Goal: Find specific fact

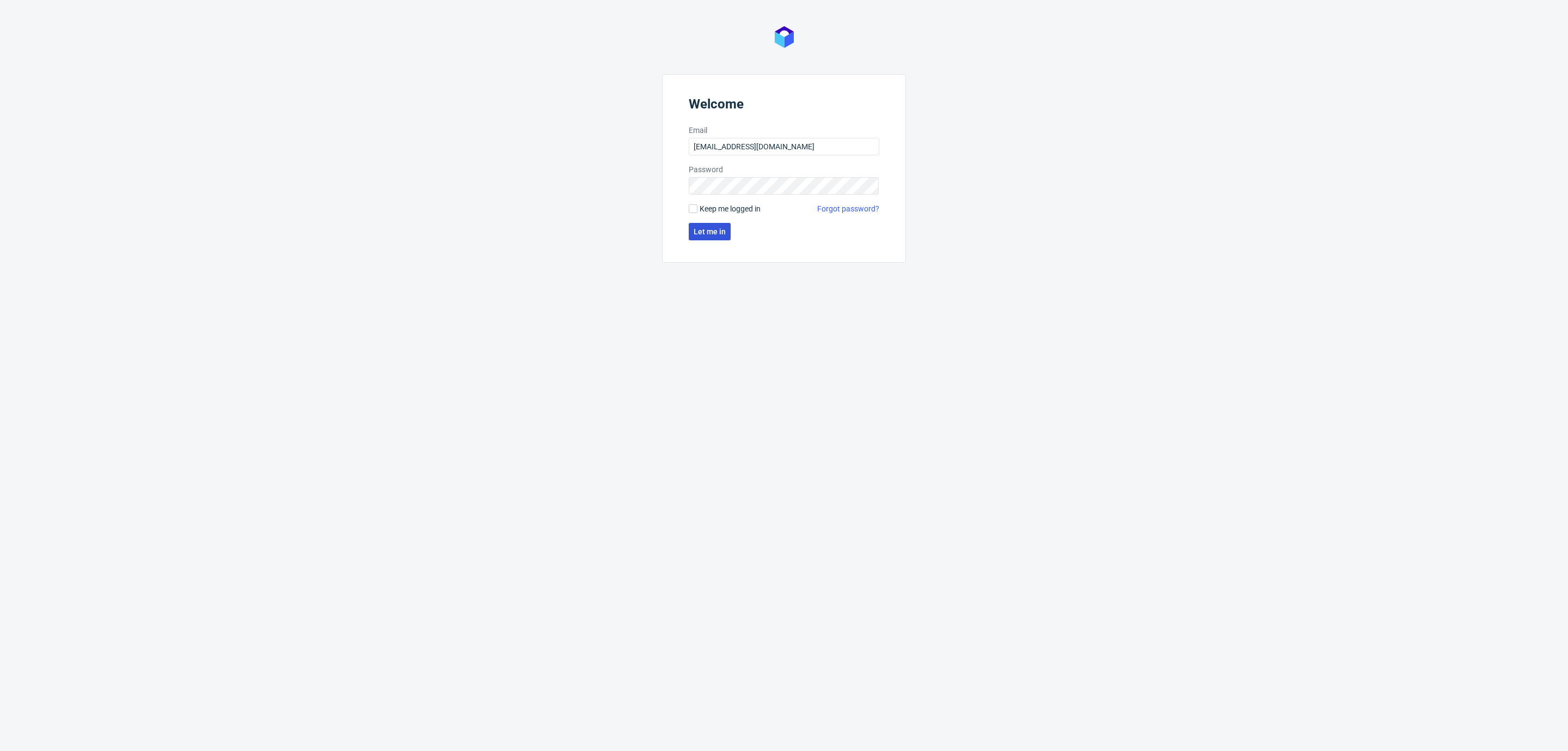
click at [701, 229] on span "Let me in" at bounding box center [710, 231] width 32 height 8
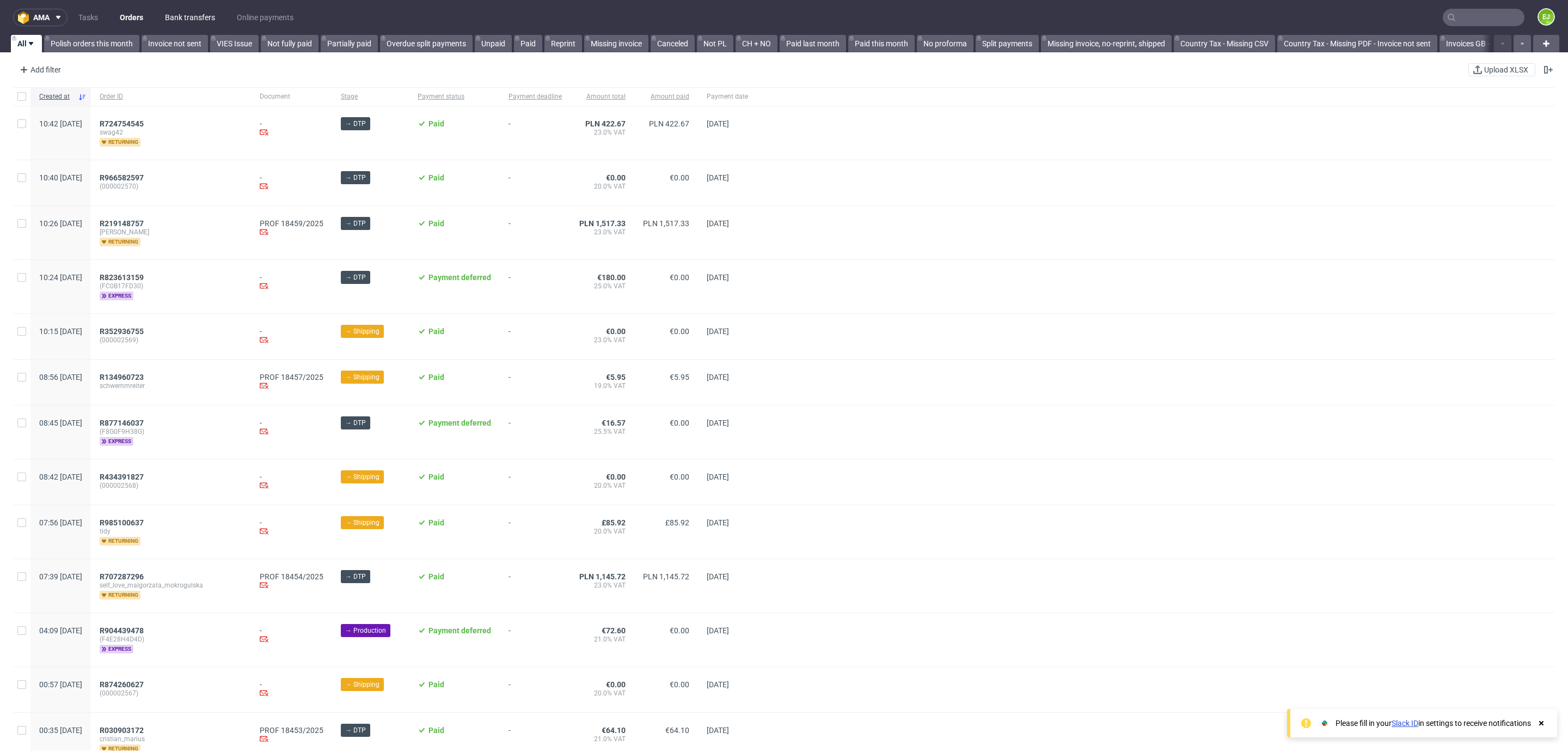
click at [188, 14] on link "Bank transfers" at bounding box center [190, 17] width 63 height 17
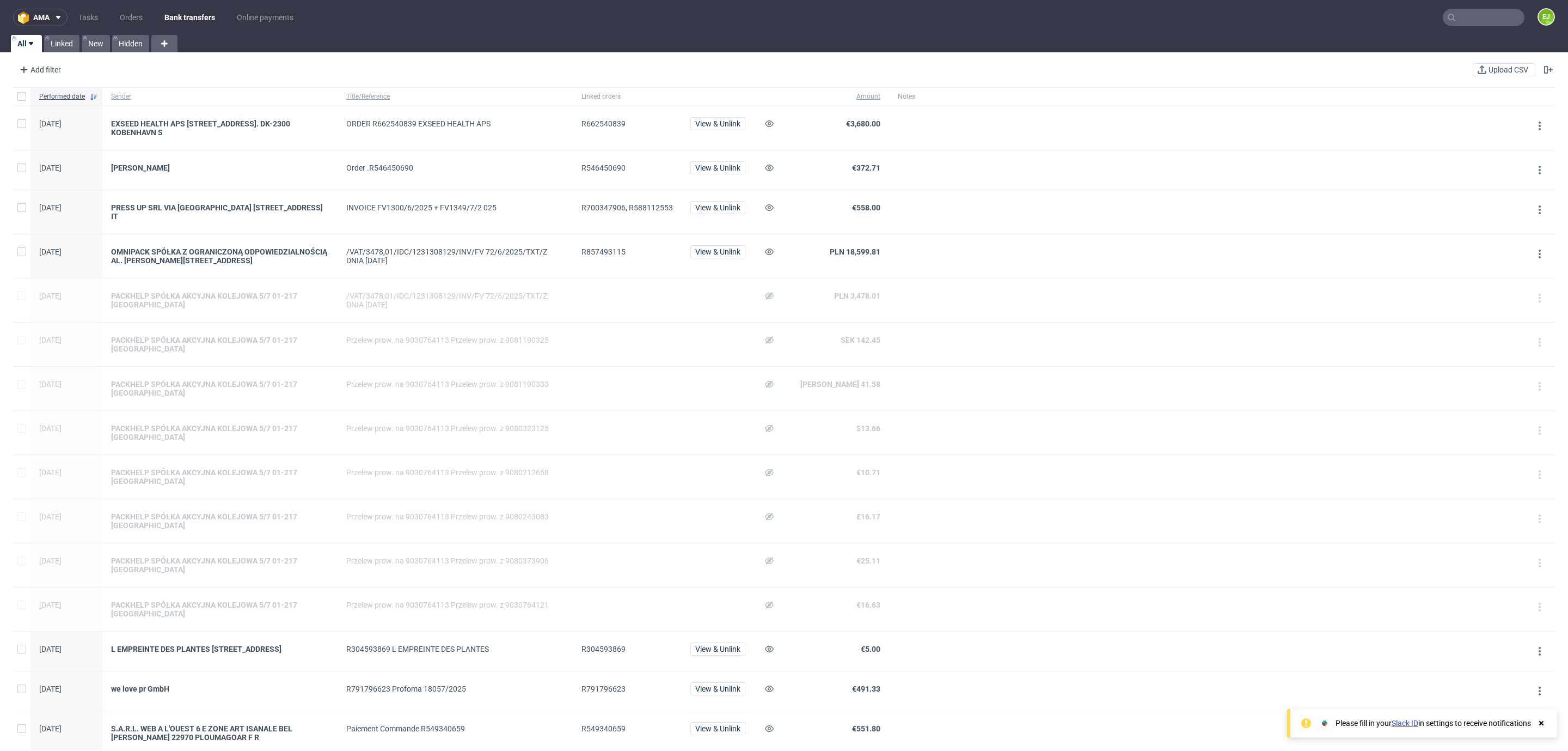
scroll to position [679, 0]
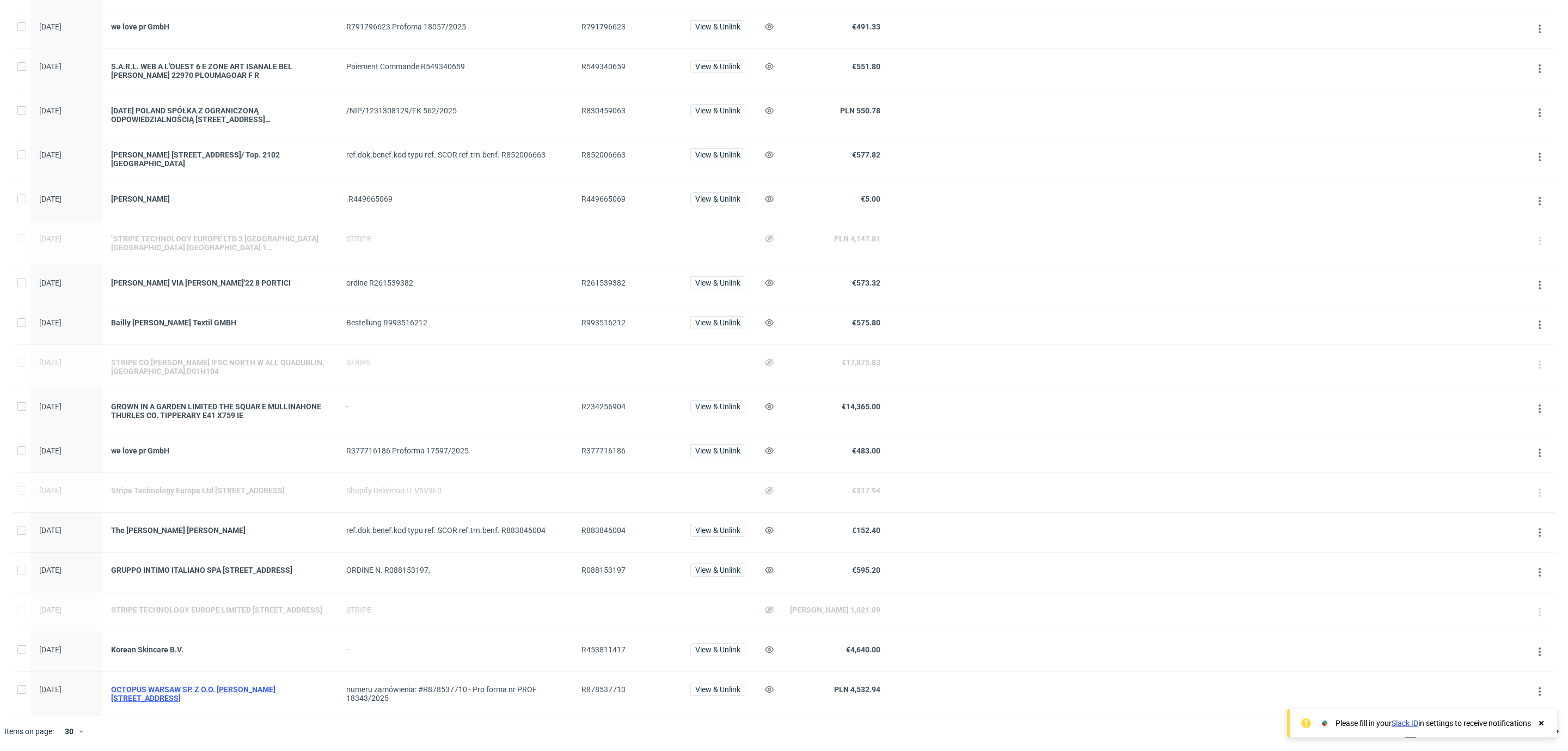
click at [240, 685] on div "OCTOPUS WARSAW SP. Z O.O. [PERSON_NAME][STREET_ADDRESS]" at bounding box center [220, 694] width 218 height 17
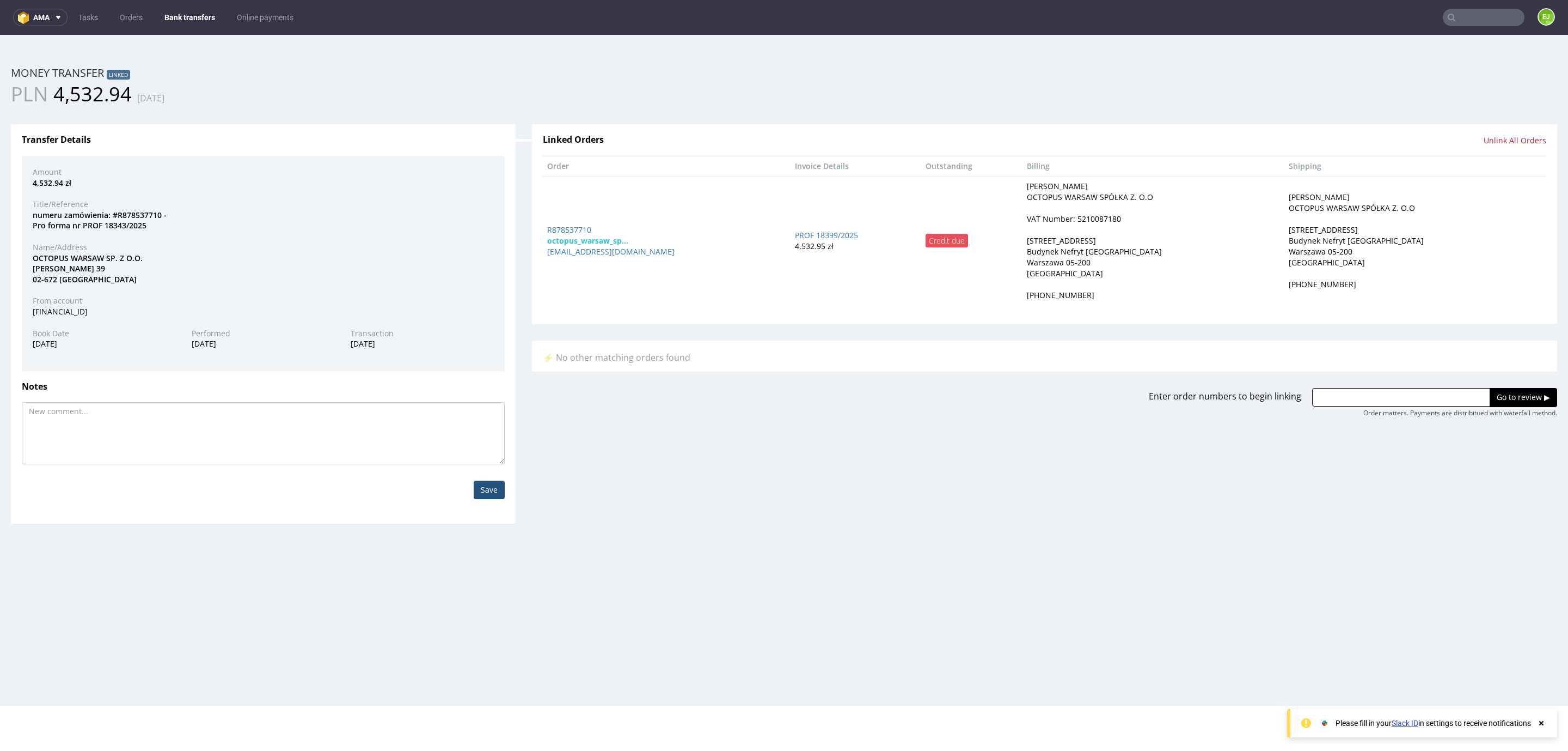
click at [1100, 221] on div "VAT Number: 5210087180" at bounding box center [1074, 219] width 94 height 11
copy div "5210087180"
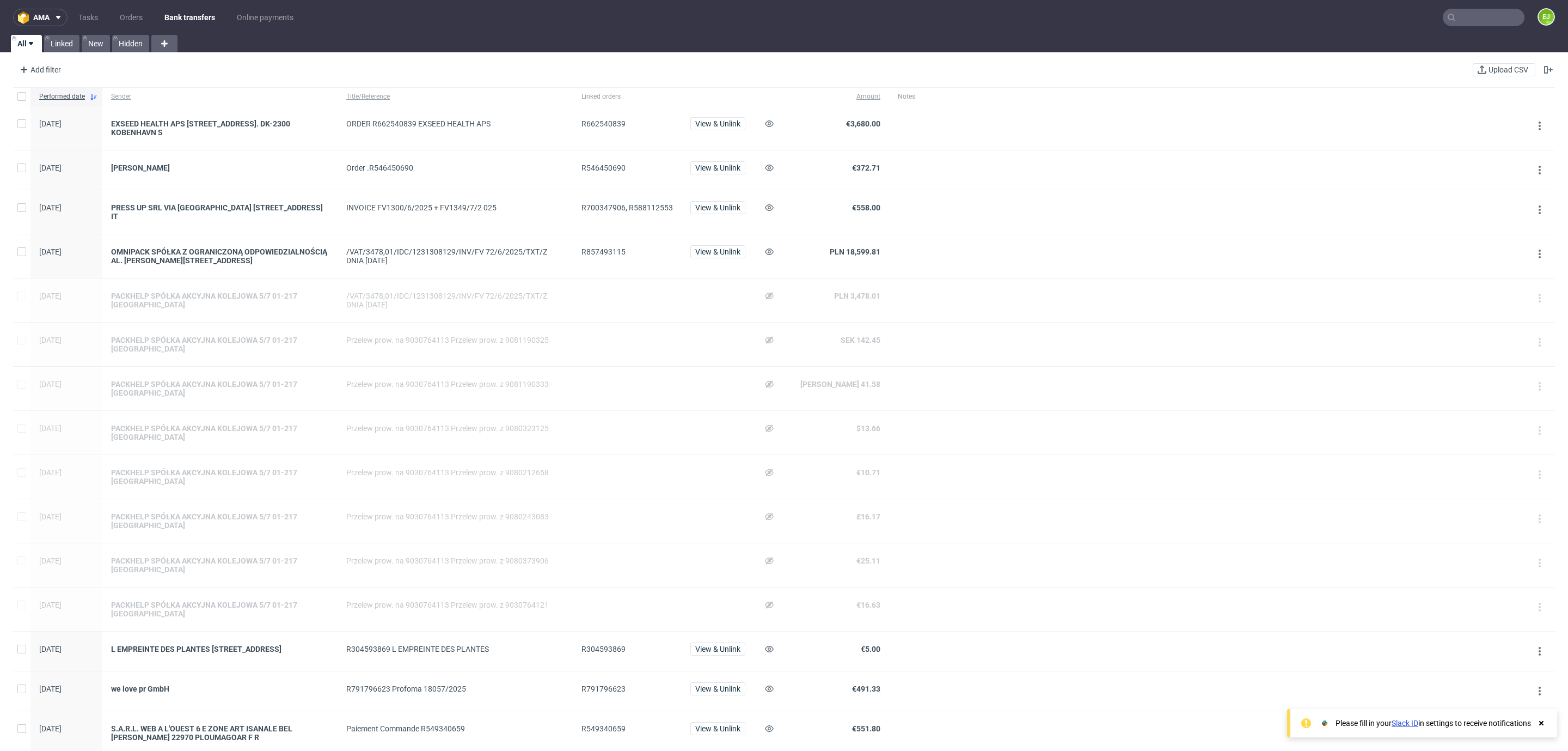
scroll to position [401, 0]
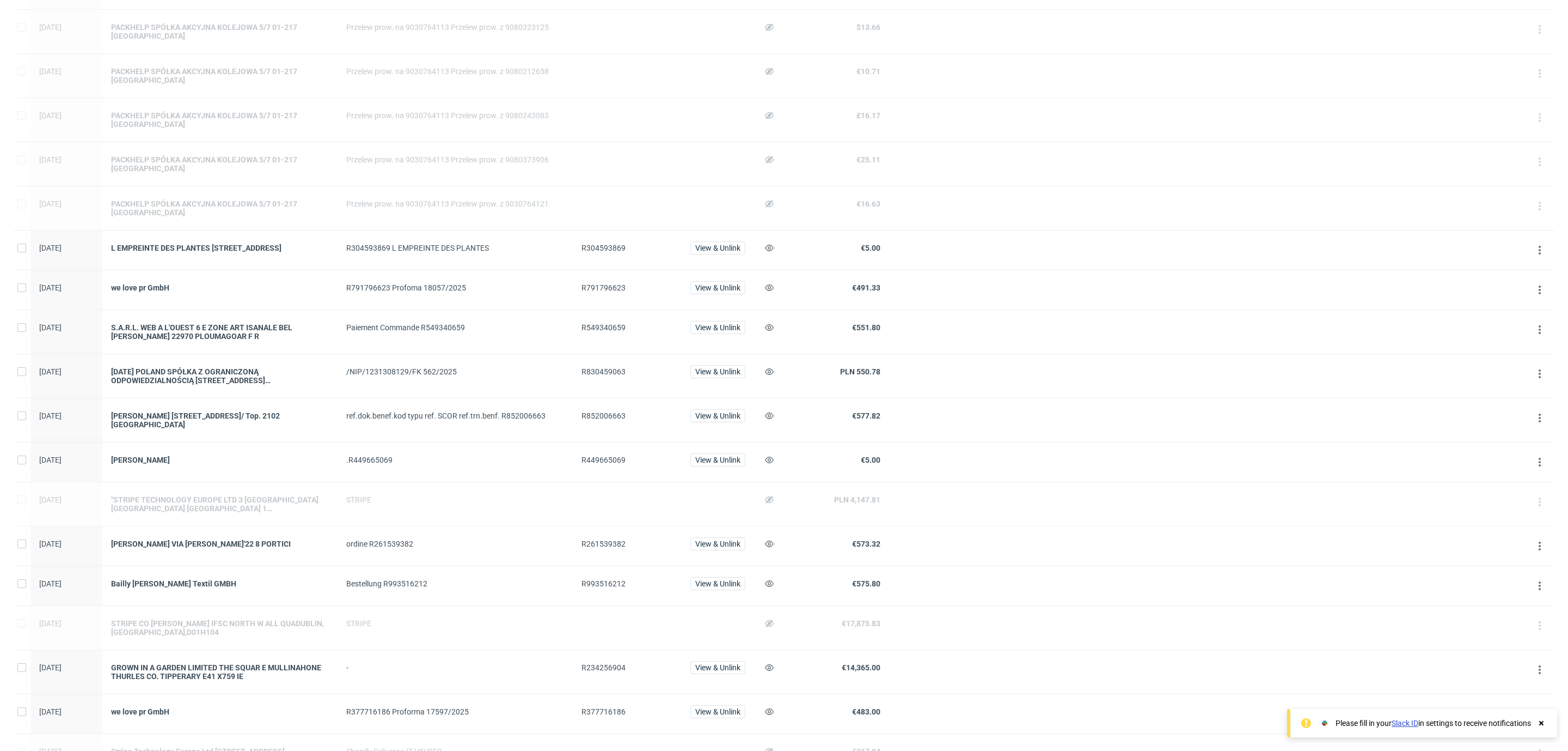
click at [598, 376] on span "R830459063" at bounding box center [604, 371] width 44 height 9
copy span "R830459063"
click at [116, 460] on div "[PERSON_NAME]" at bounding box center [220, 459] width 218 height 9
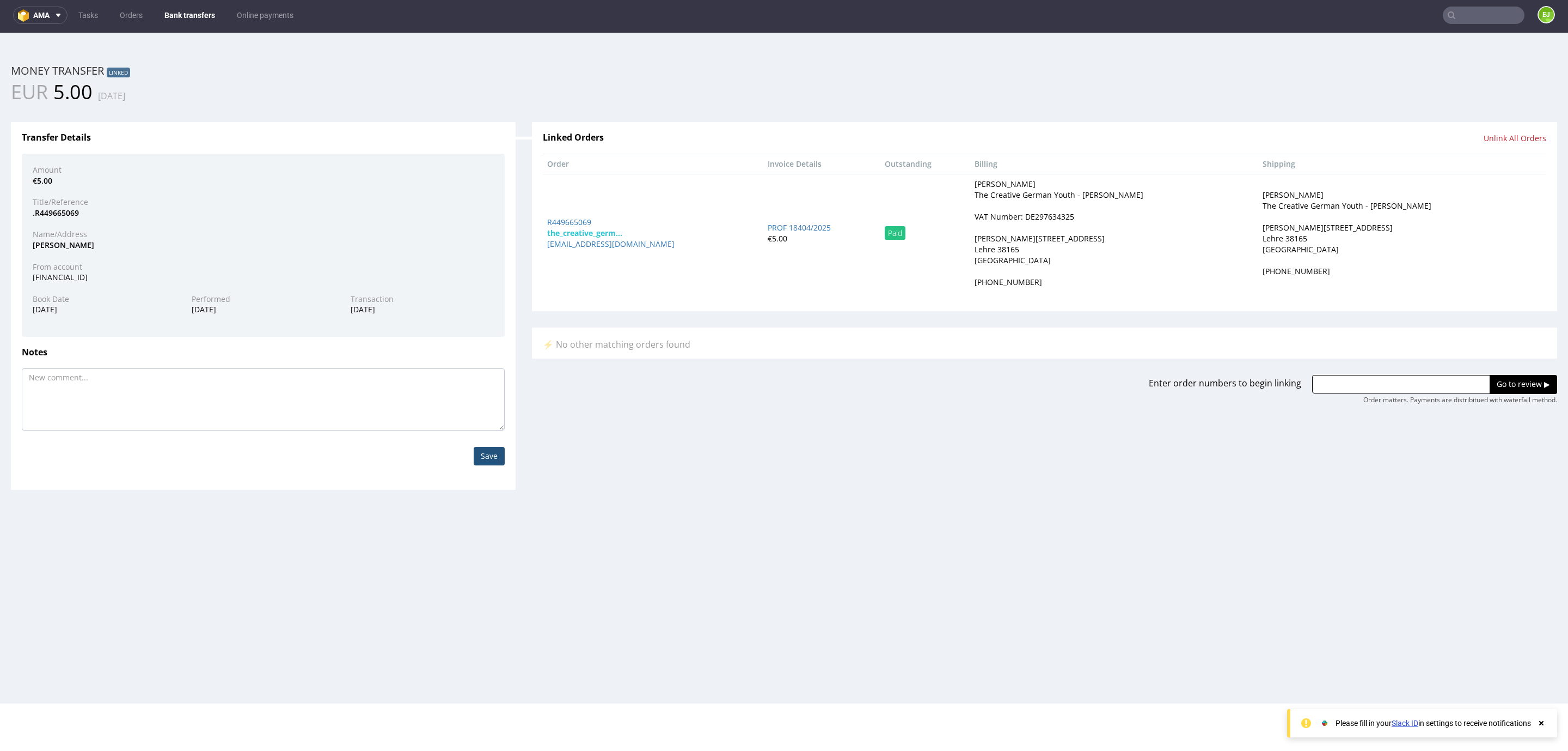
click at [1035, 216] on div "VAT Number: DE297634325" at bounding box center [1024, 216] width 100 height 11
copy div "DE297634325"
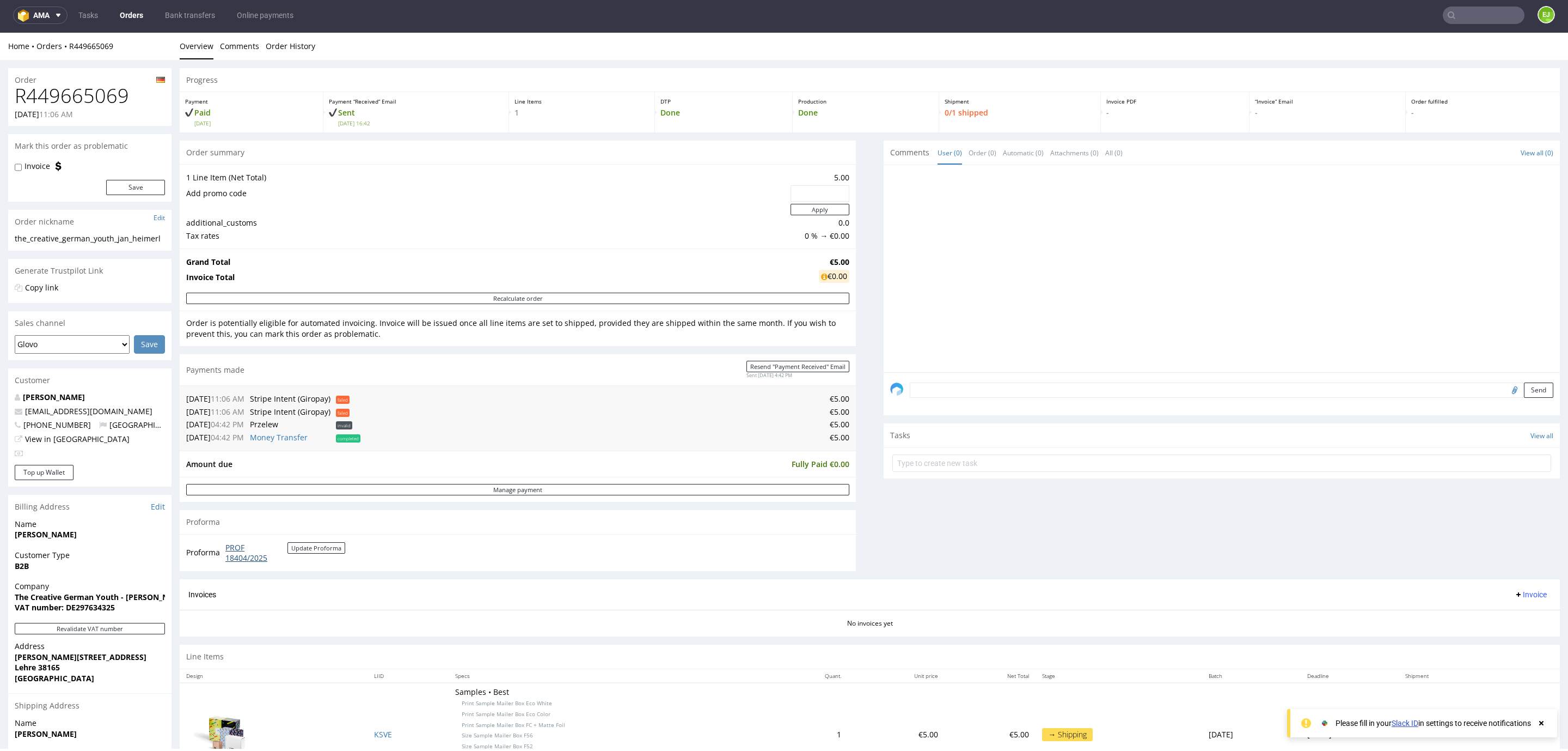
click at [239, 559] on link "PROF 18404/2025" at bounding box center [256, 553] width 62 height 21
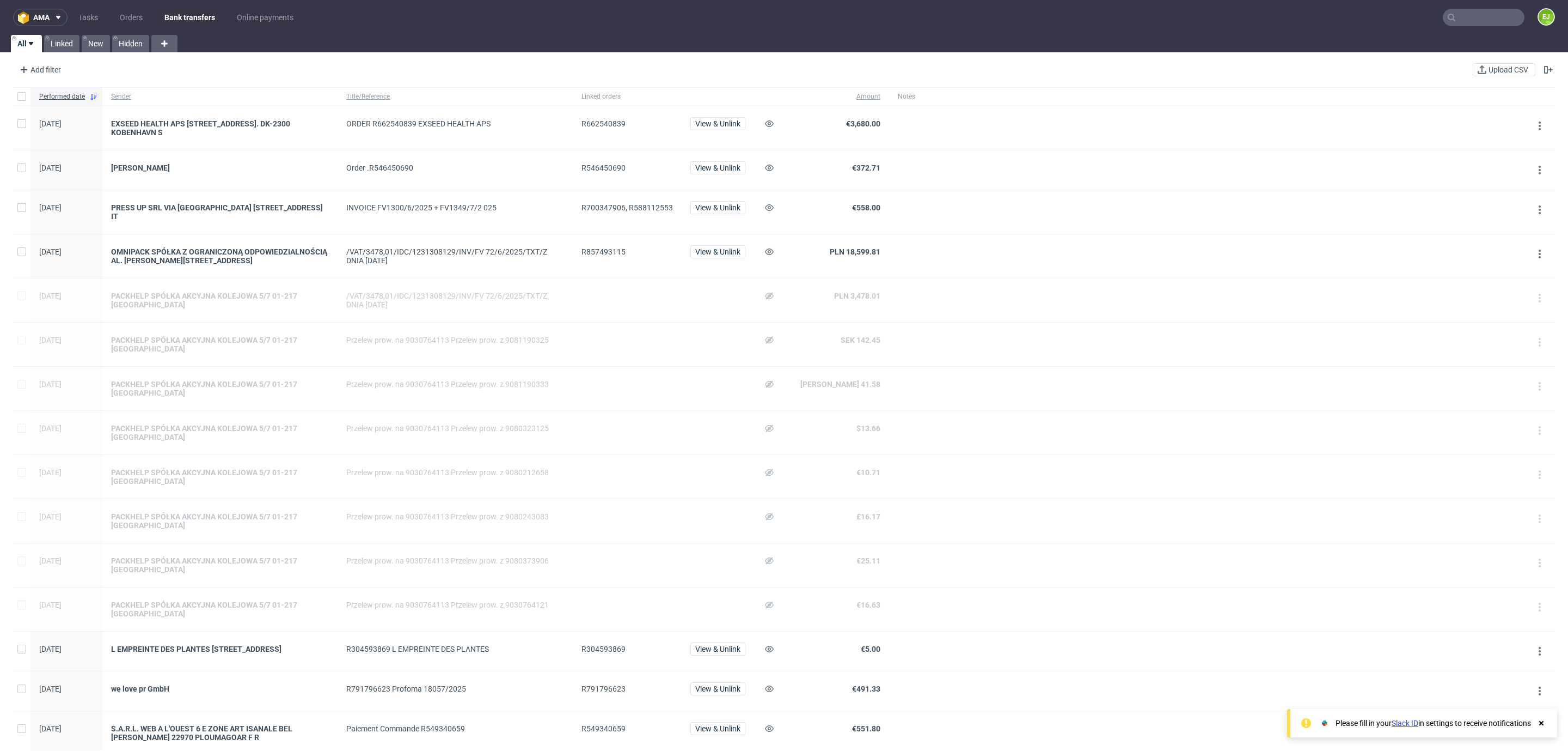
scroll to position [679, 0]
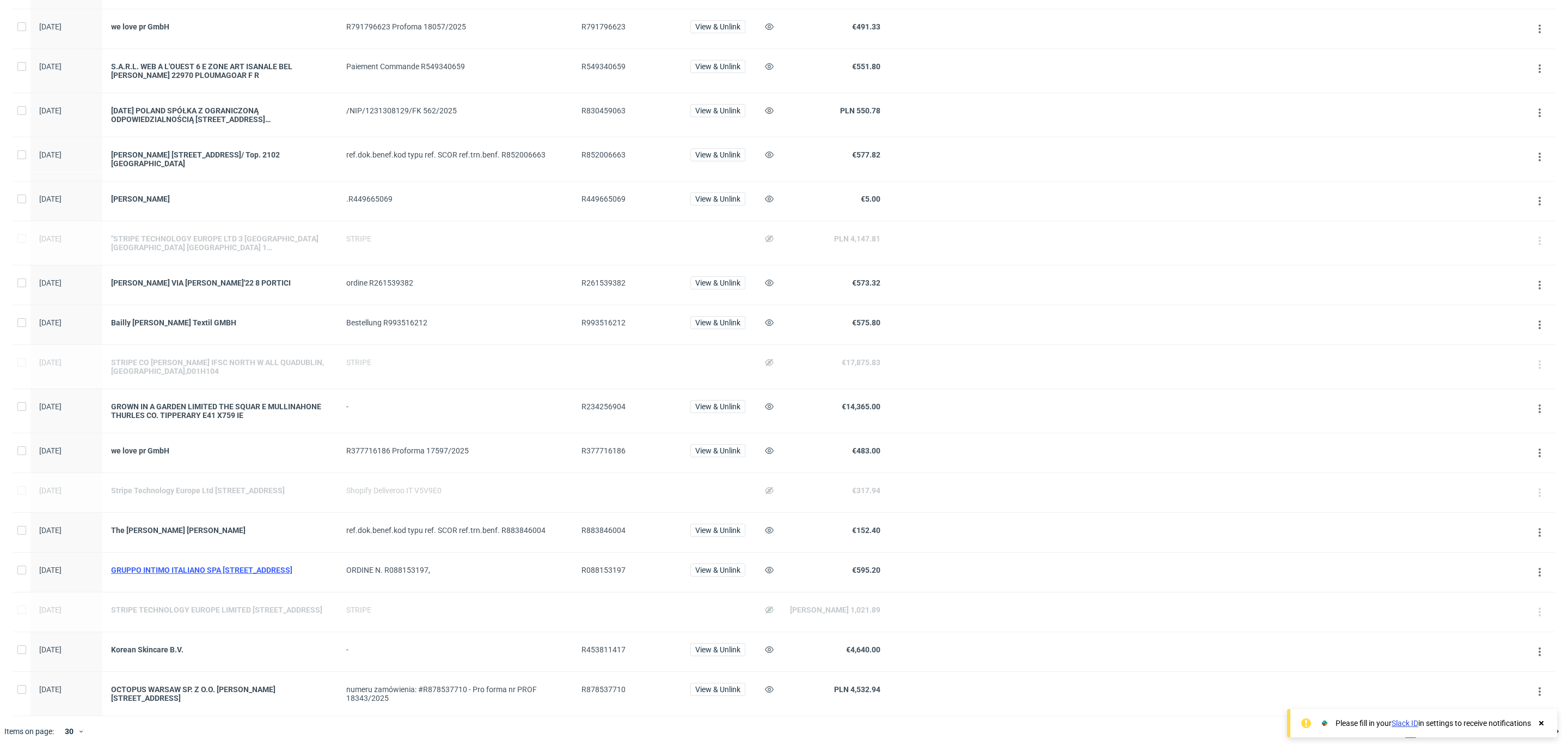
click at [245, 565] on div "GRUPPO INTIMO ITALIANO SPA [STREET_ADDRESS]" at bounding box center [220, 570] width 218 height 9
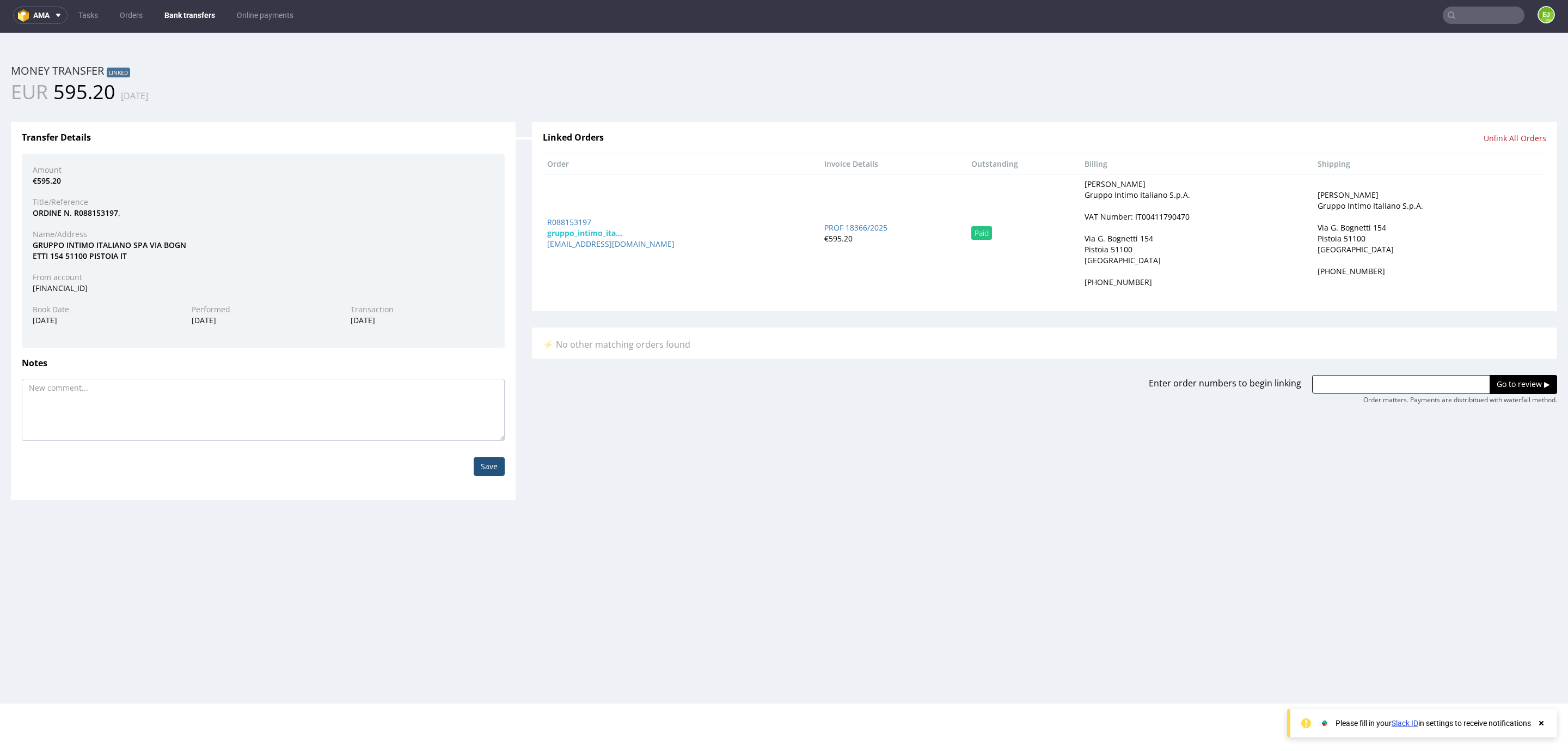
click at [1183, 216] on div "VAT Number: IT00411790470" at bounding box center [1137, 216] width 105 height 11
copy div "IT00411790470"
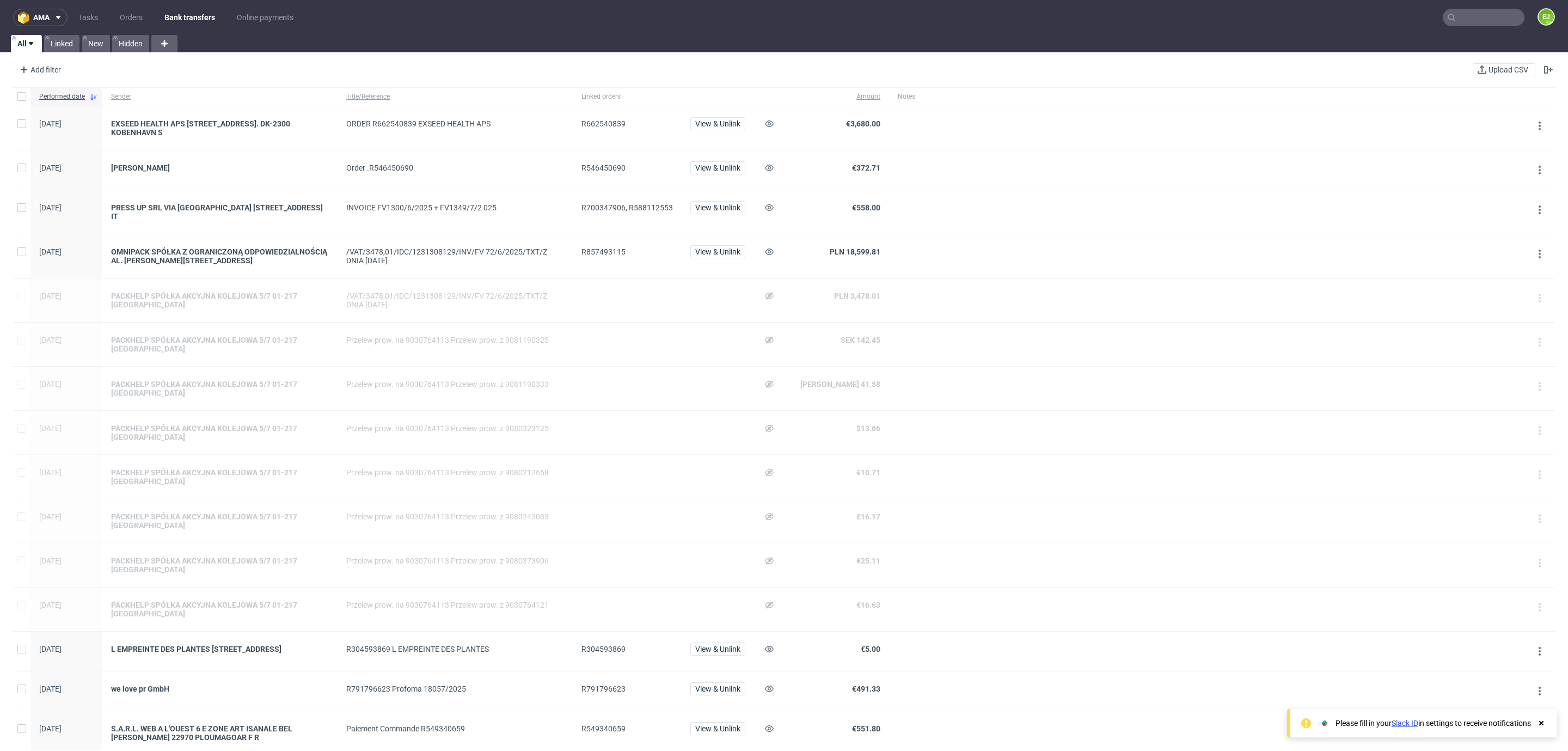
scroll to position [445, 0]
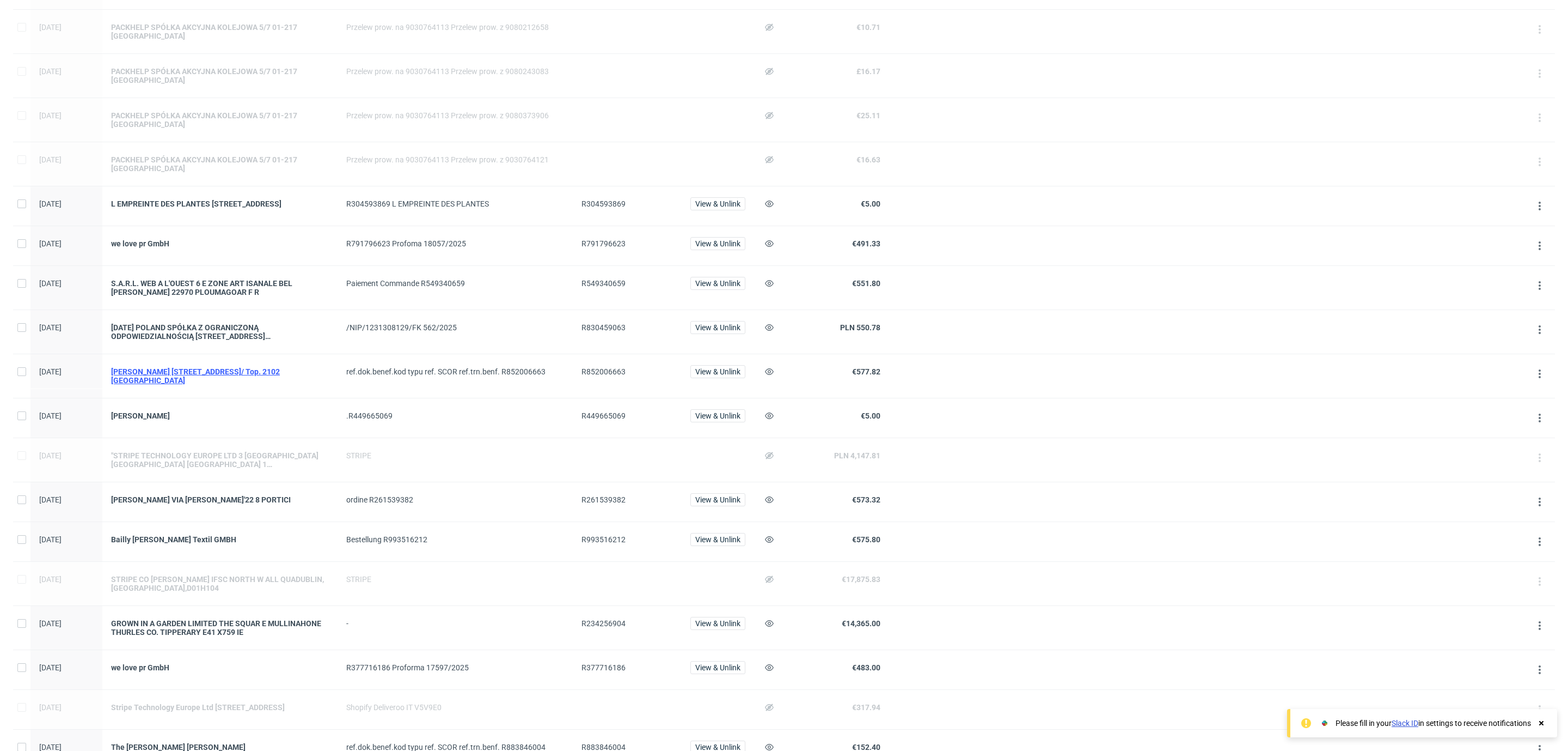
click at [212, 377] on div "[PERSON_NAME] [STREET_ADDRESS]/ Top. 2102 [GEOGRAPHIC_DATA]" at bounding box center [220, 376] width 218 height 17
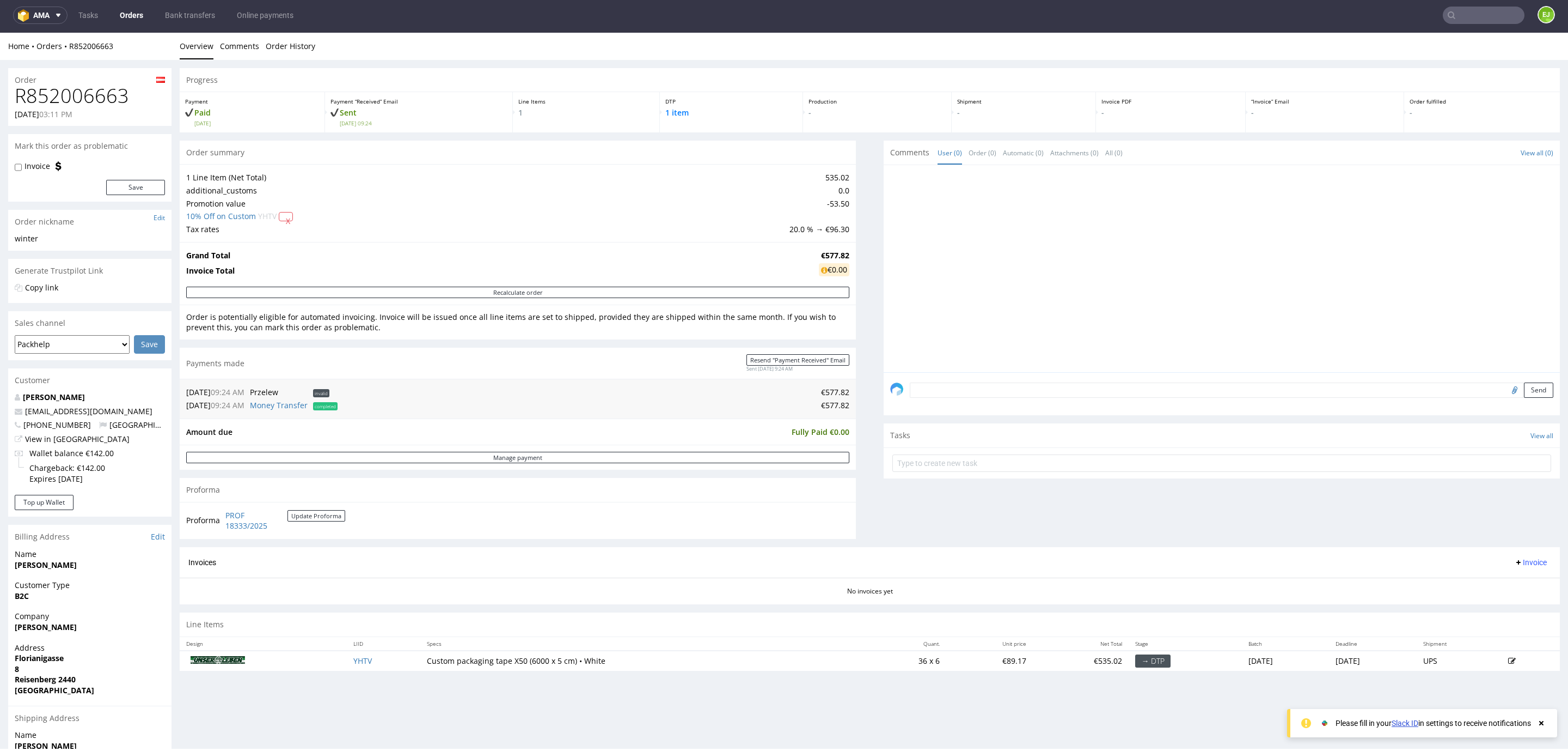
scroll to position [131, 0]
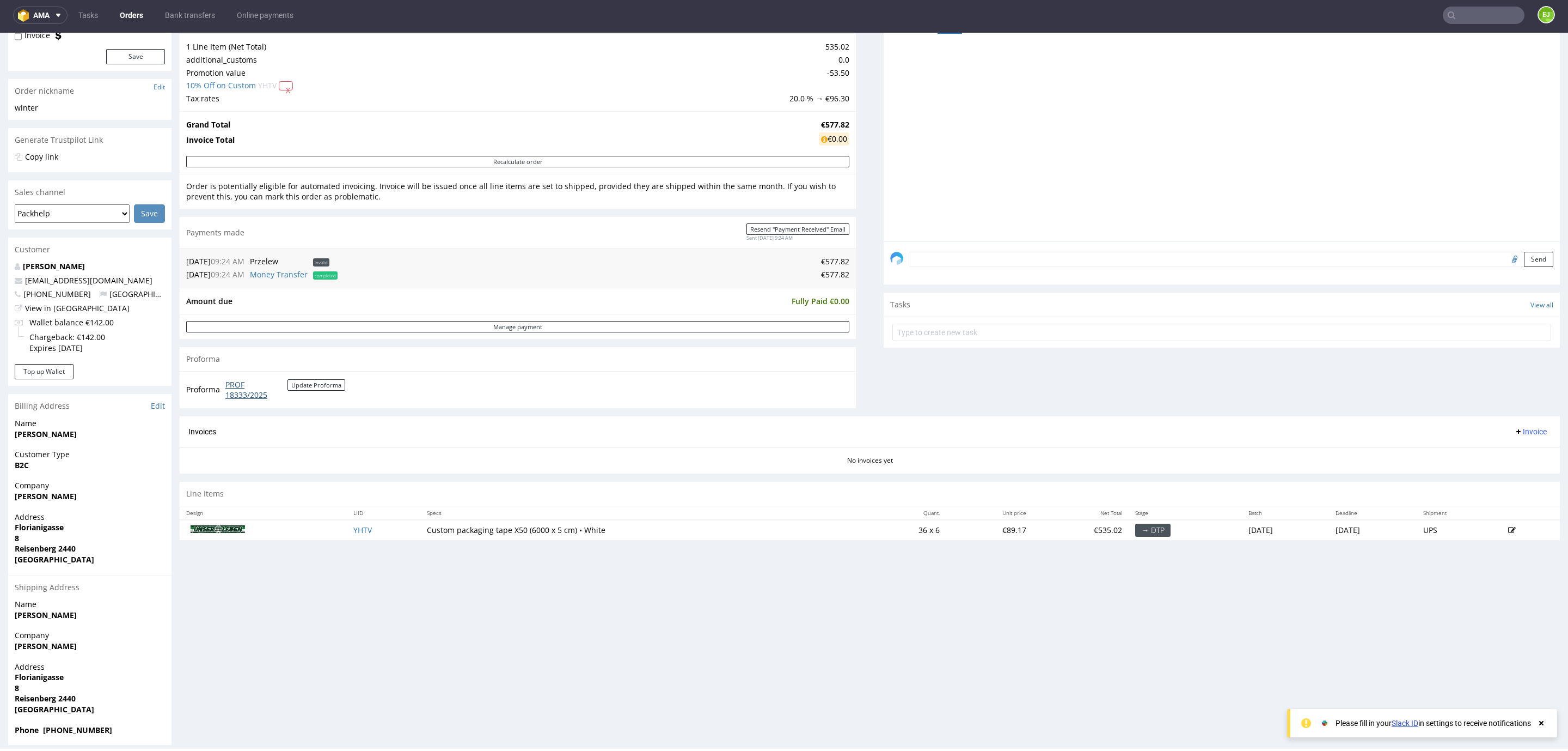
click at [239, 397] on link "PROF 18333/2025" at bounding box center [256, 389] width 62 height 21
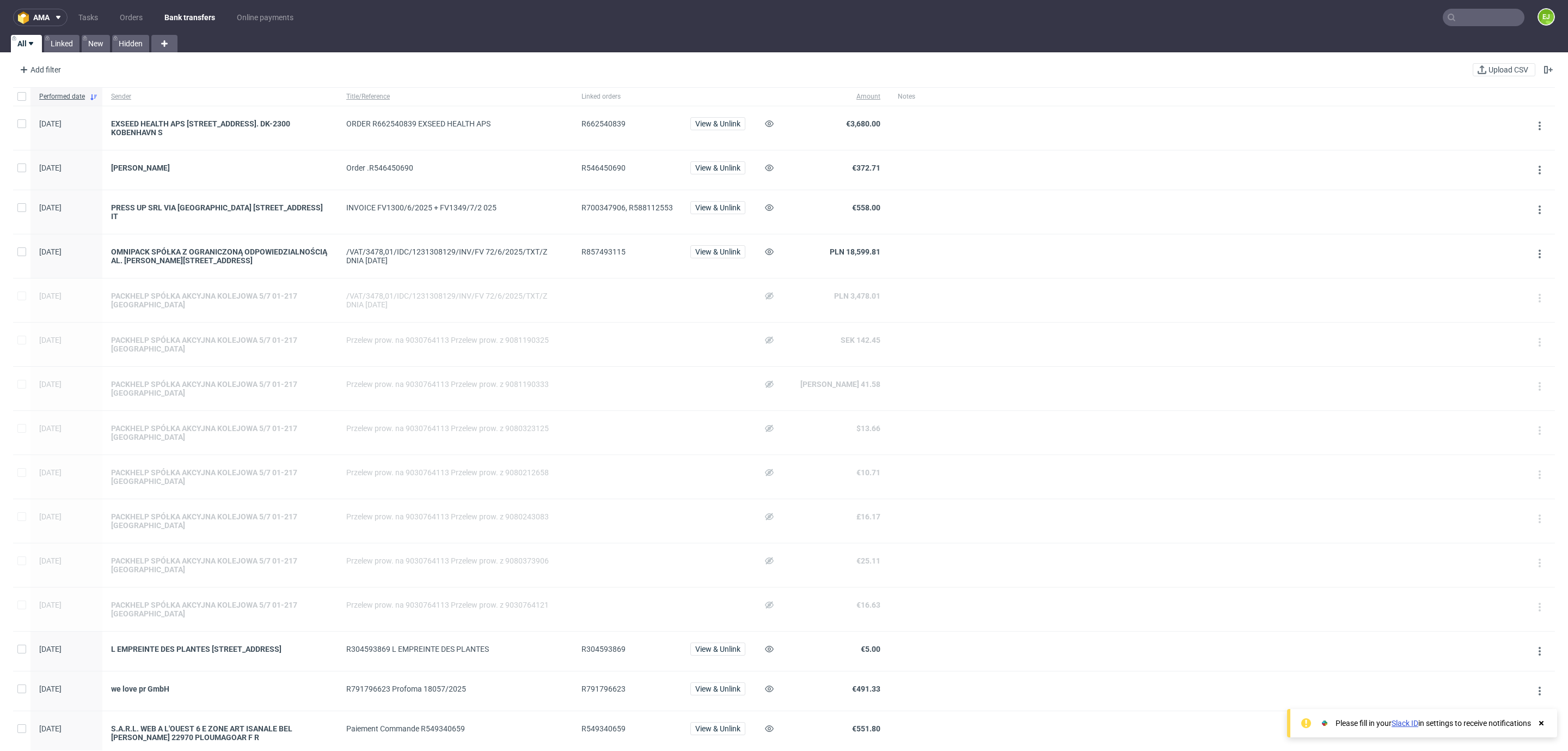
scroll to position [679, 0]
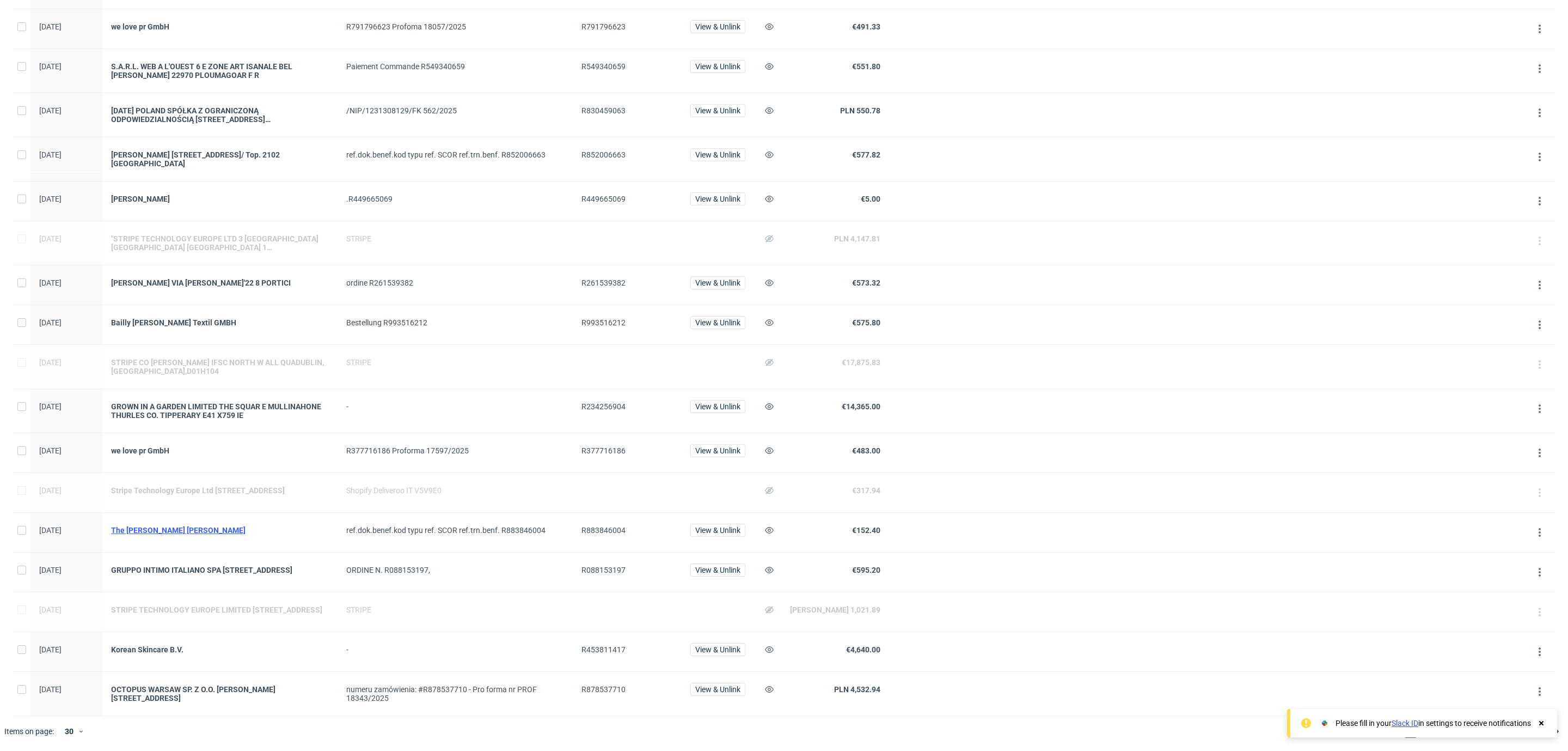
click at [215, 526] on div "The [PERSON_NAME] [PERSON_NAME]" at bounding box center [220, 530] width 218 height 9
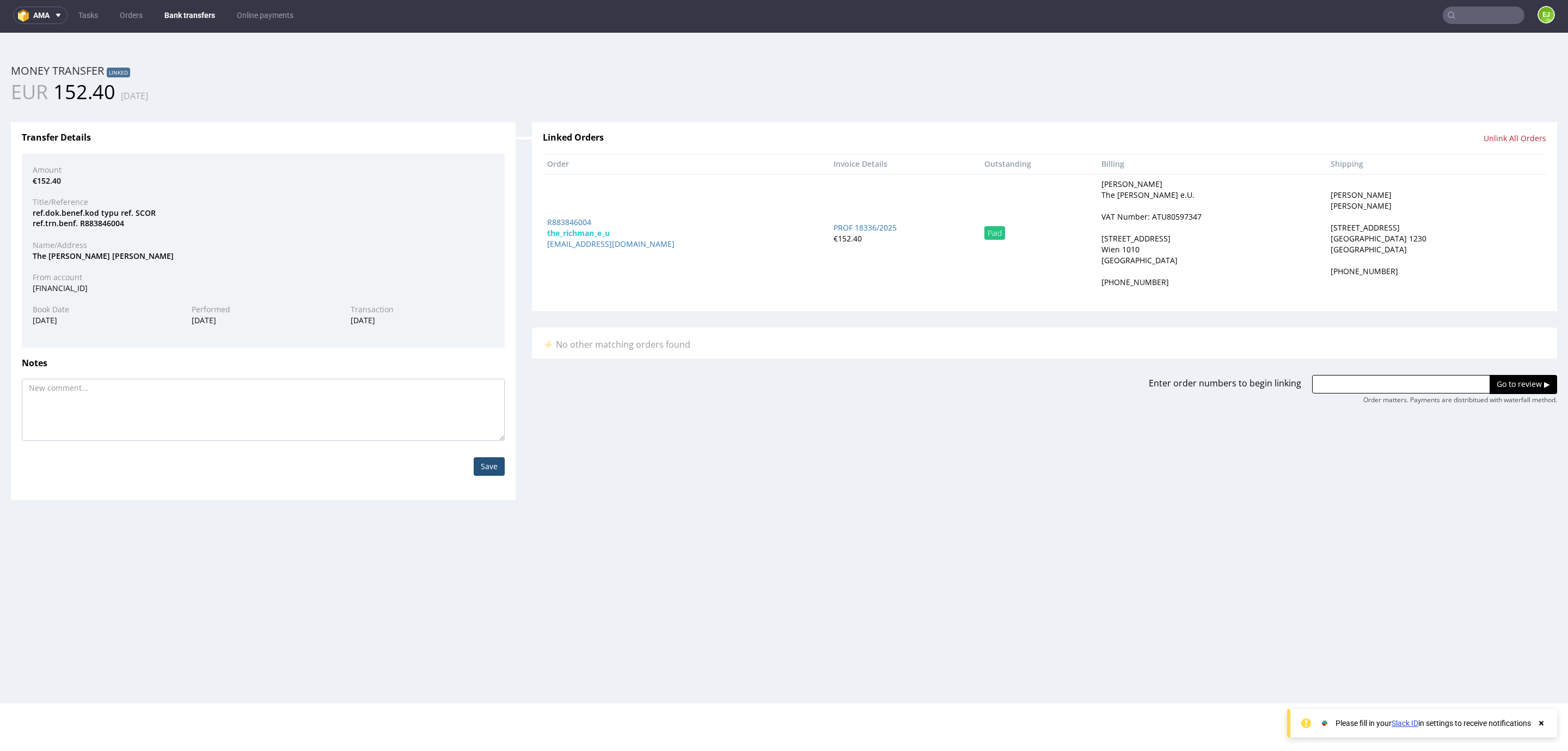
click at [1101, 214] on div "VAT Number: ATU80597347" at bounding box center [1151, 216] width 100 height 11
copy div "ATU80597347"
click at [572, 216] on td "R883846004 the_richman_e_u [EMAIL_ADDRESS][DOMAIN_NAME]" at bounding box center [686, 233] width 286 height 118
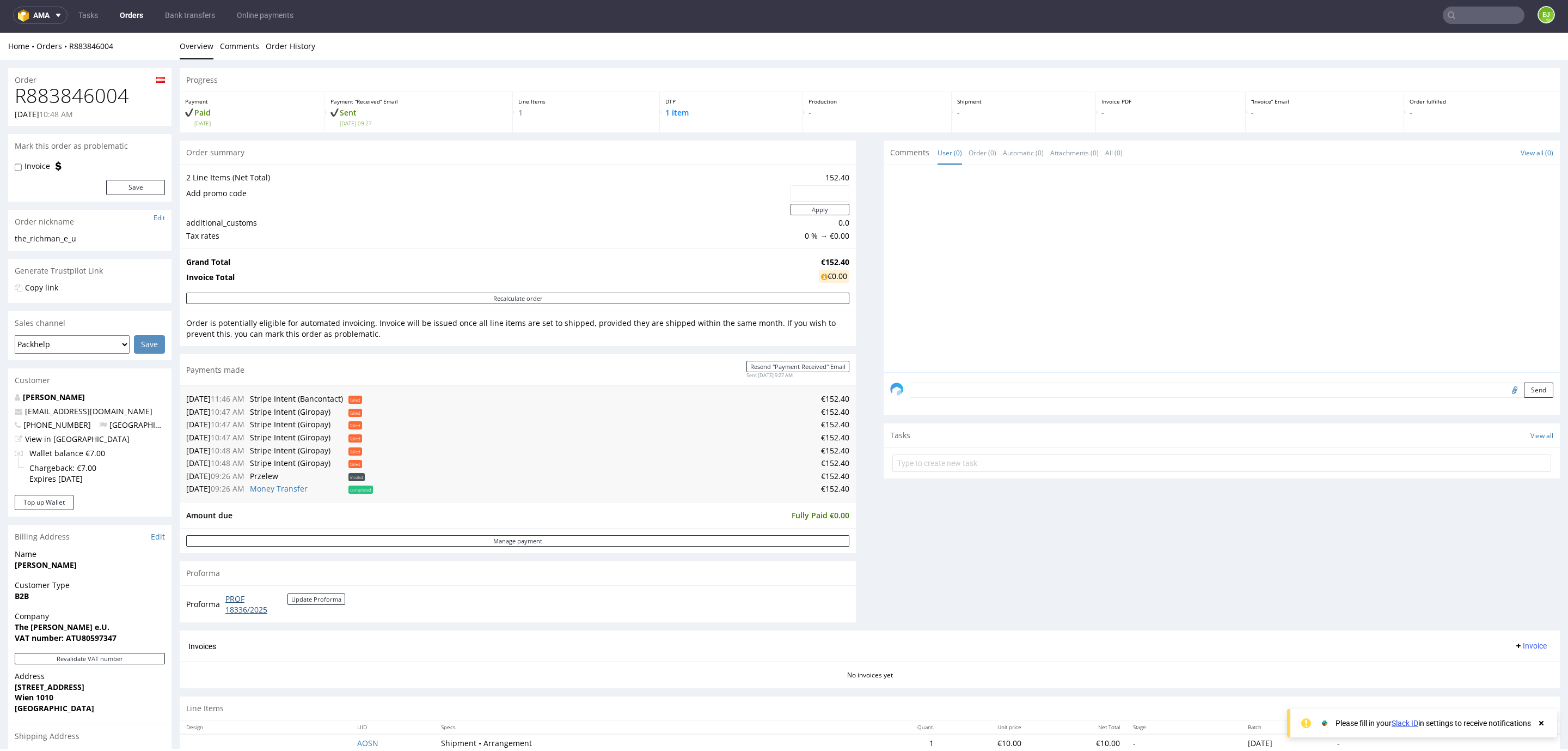
click at [249, 604] on link "PROF 18336/2025" at bounding box center [256, 604] width 62 height 21
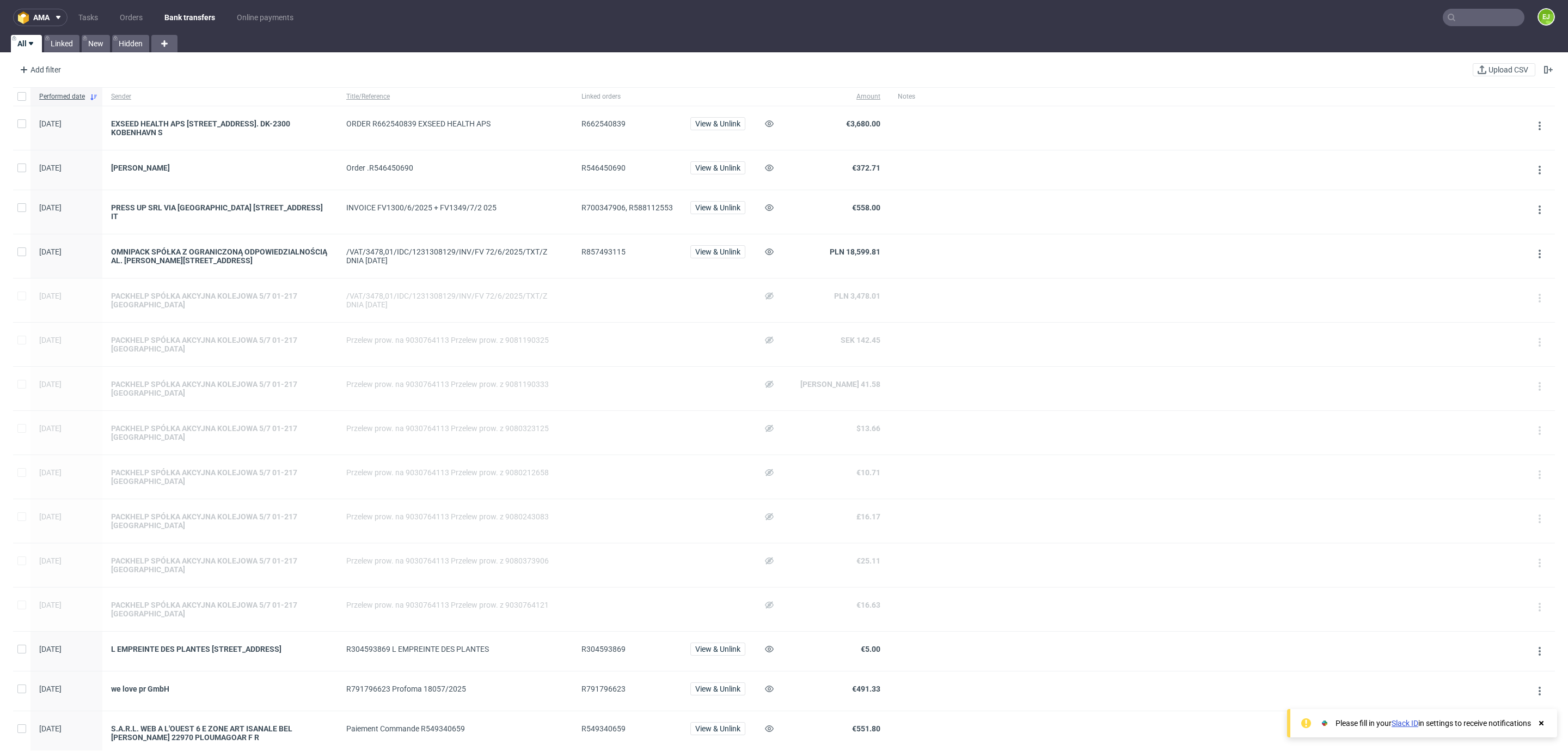
scroll to position [679, 0]
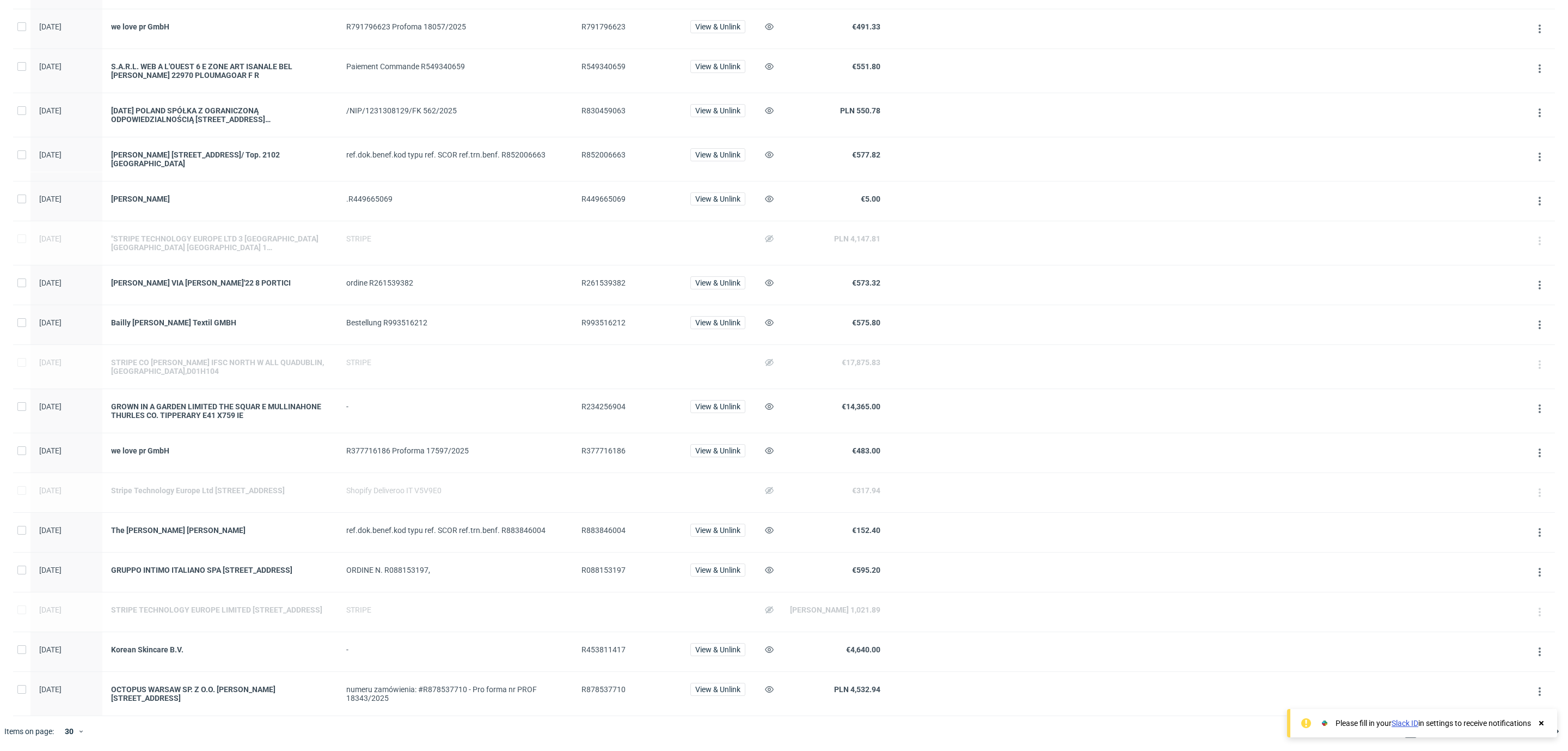
click at [221, 389] on div "GROWN IN A GARDEN LIMITED THE SQUAR E MULLINAHONE THURLES CO. TIPPERARY E41 X75…" at bounding box center [220, 411] width 235 height 44
click at [222, 402] on div "GROWN IN A GARDEN LIMITED THE SQUAR E MULLINAHONE THURLES CO. TIPPERARY E41 X75…" at bounding box center [220, 411] width 218 height 17
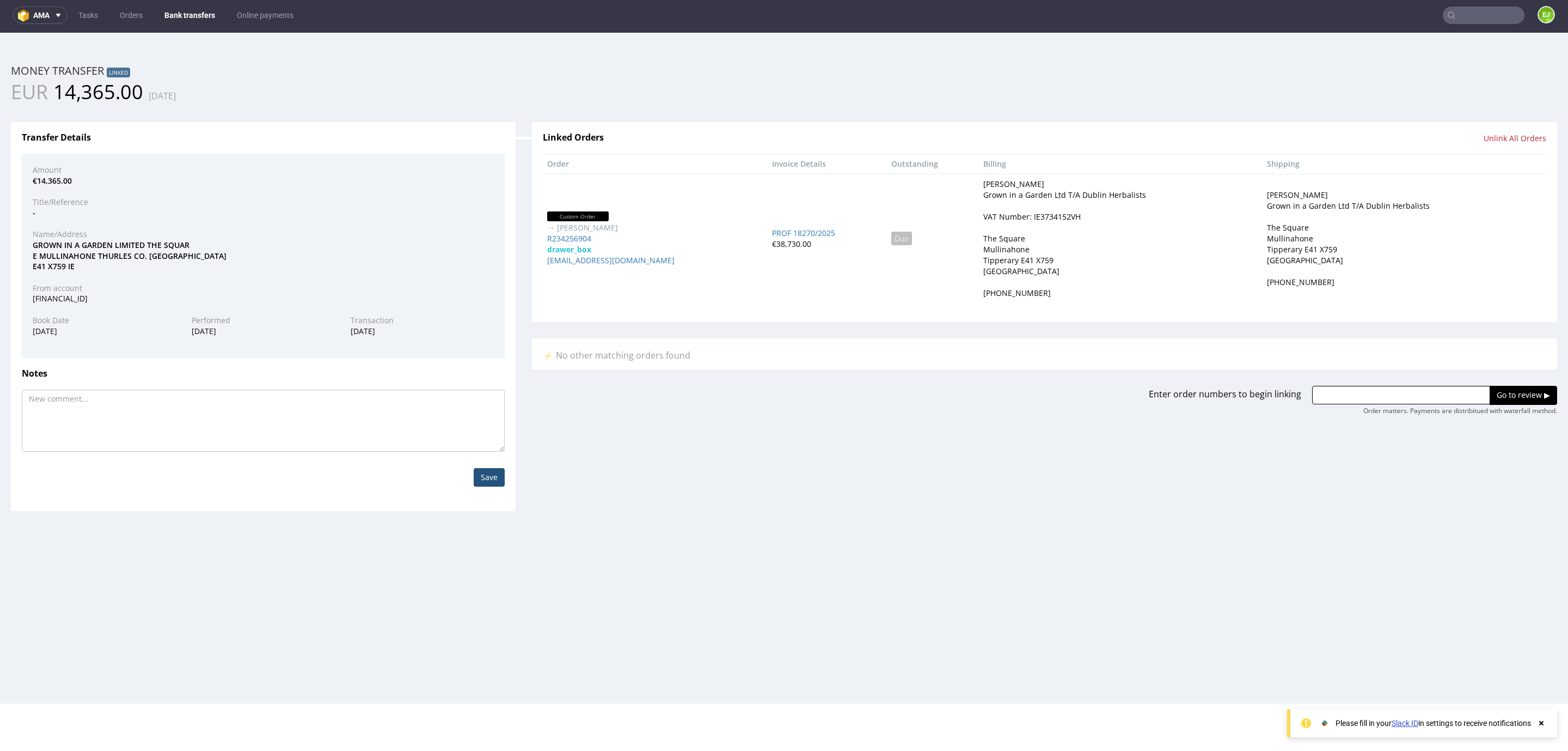
click at [1033, 212] on div "VAT Number: IE3734152VH" at bounding box center [1032, 216] width 97 height 11
copy div "IE3734152VH"
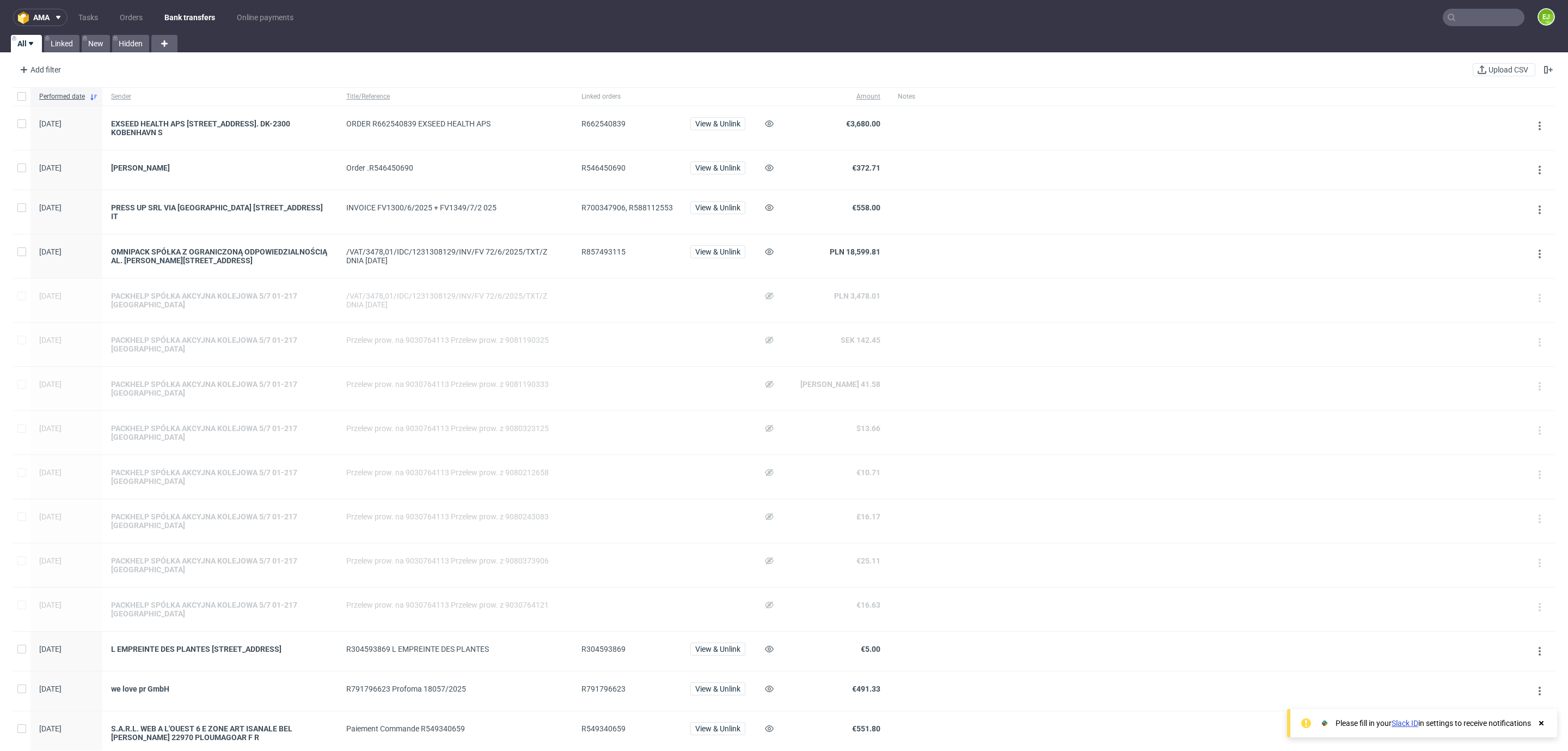
scroll to position [679, 0]
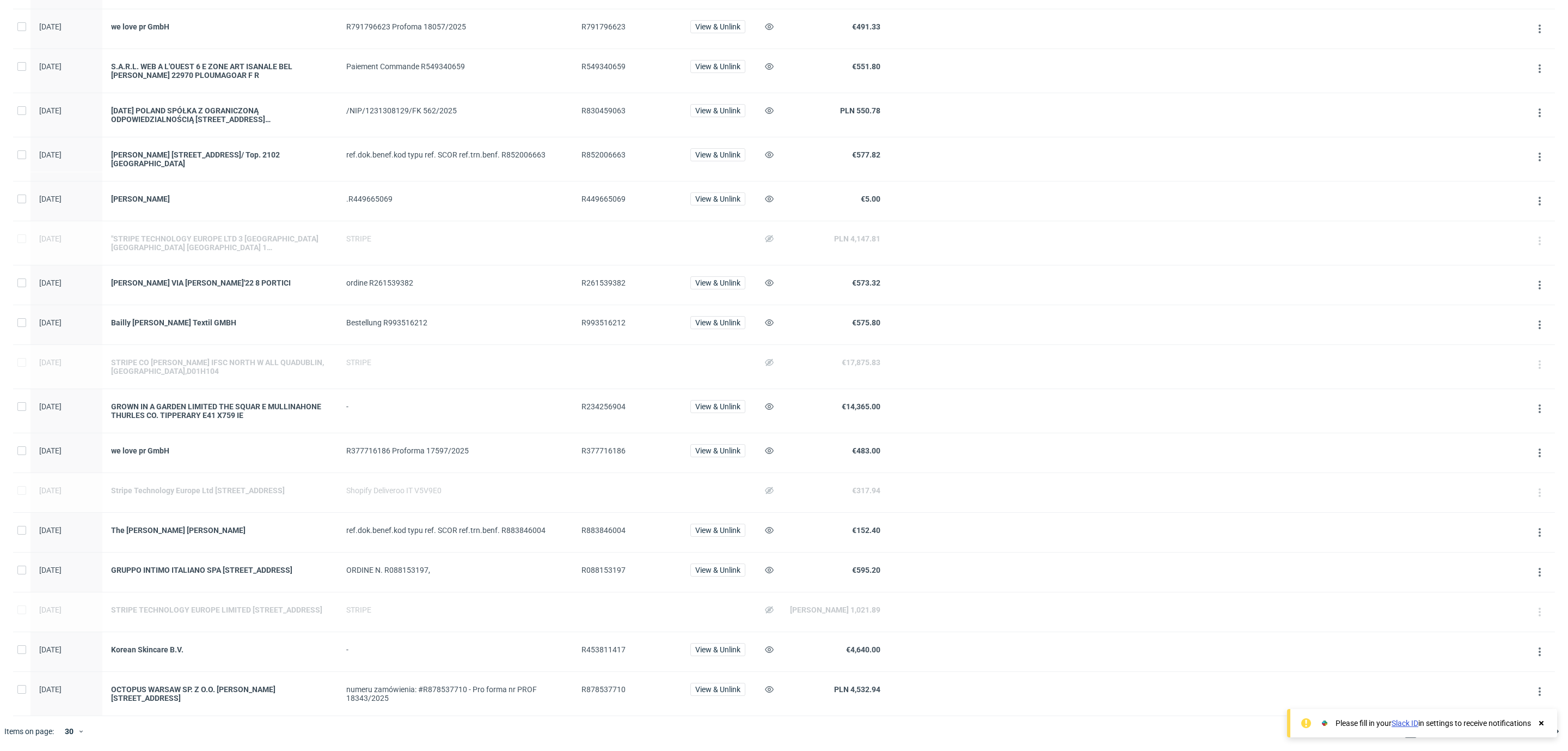
click at [588, 646] on span "R453811417" at bounding box center [604, 649] width 44 height 9
copy span "R453811417"
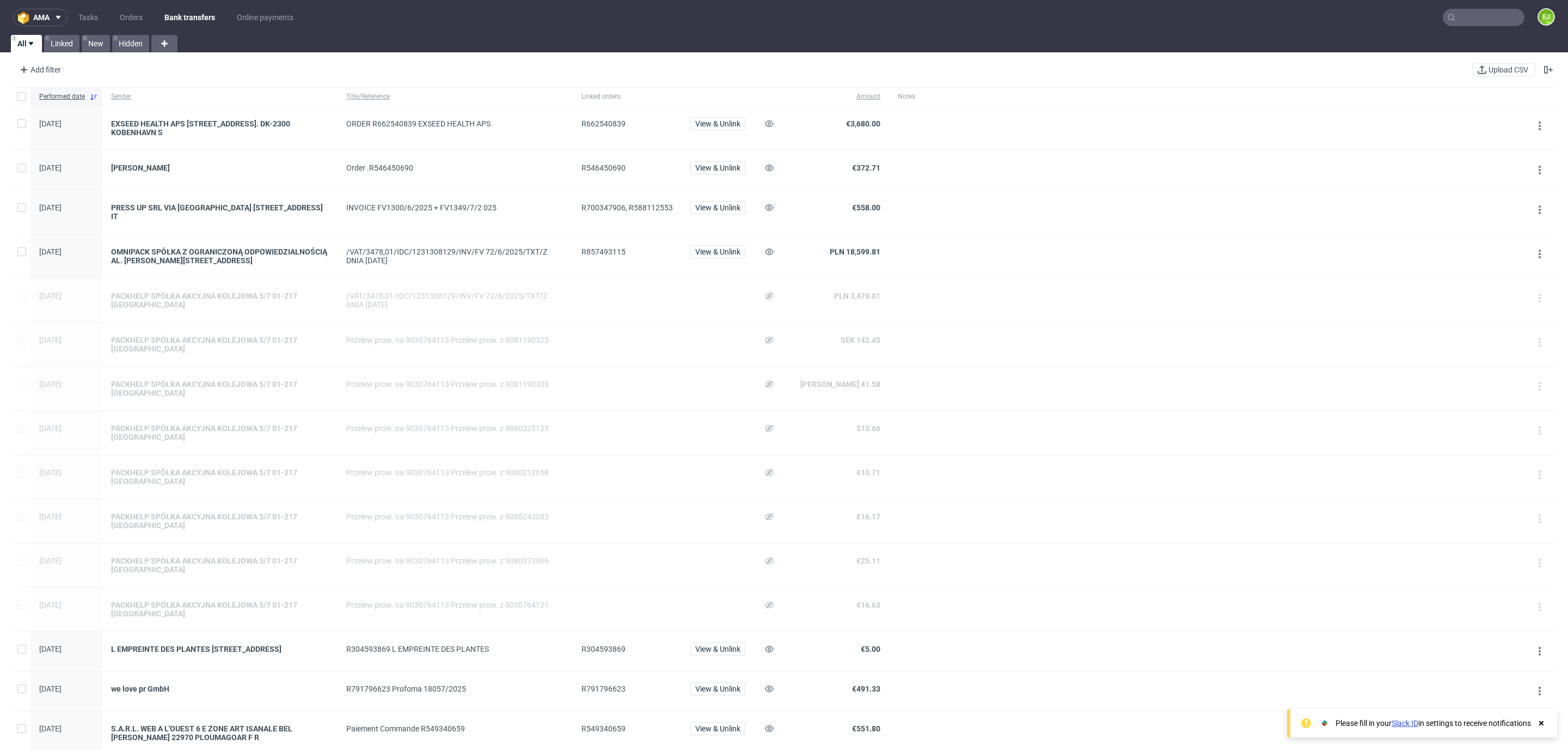
scroll to position [445, 0]
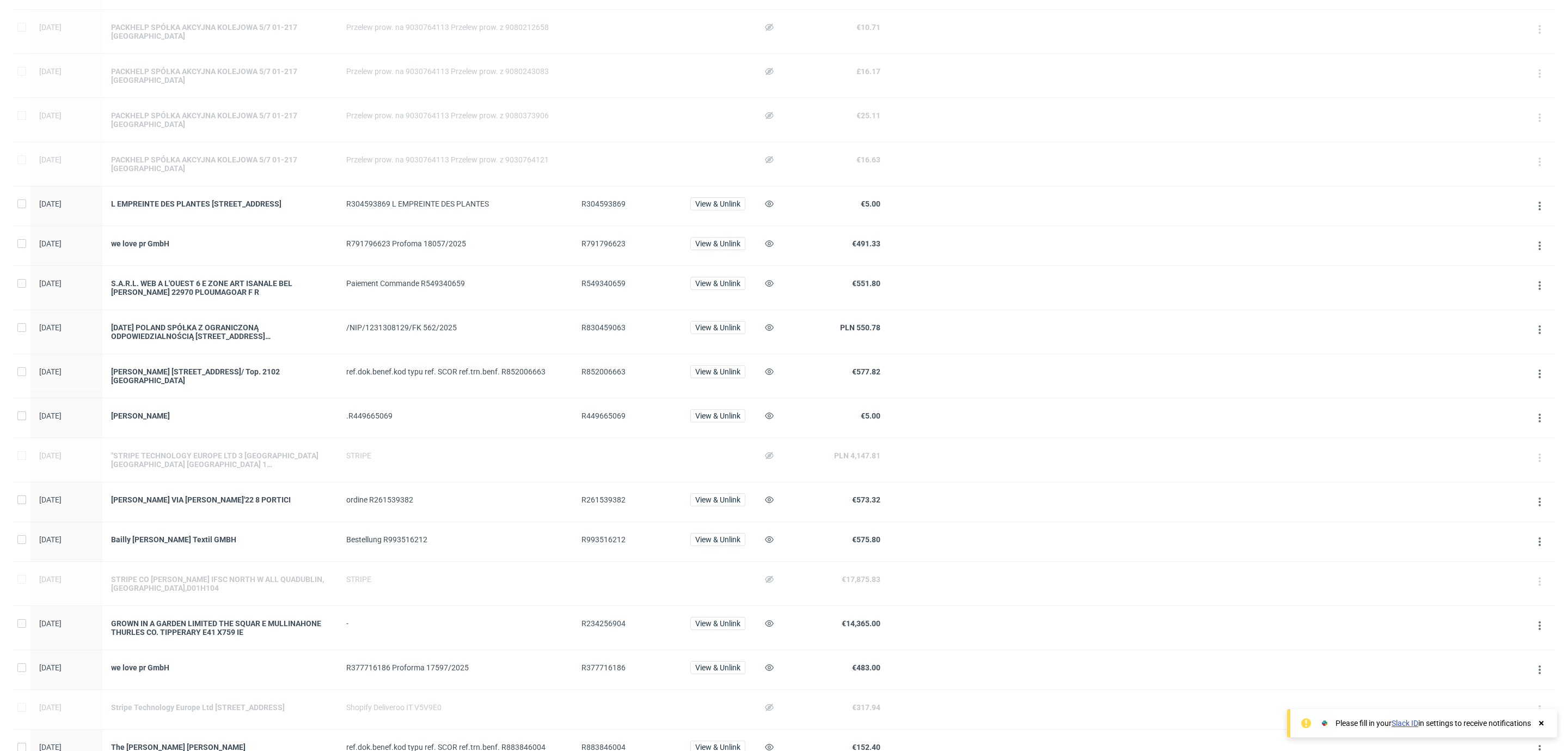
click at [613, 375] on span "R852006663" at bounding box center [604, 371] width 44 height 9
copy span "R852006663"
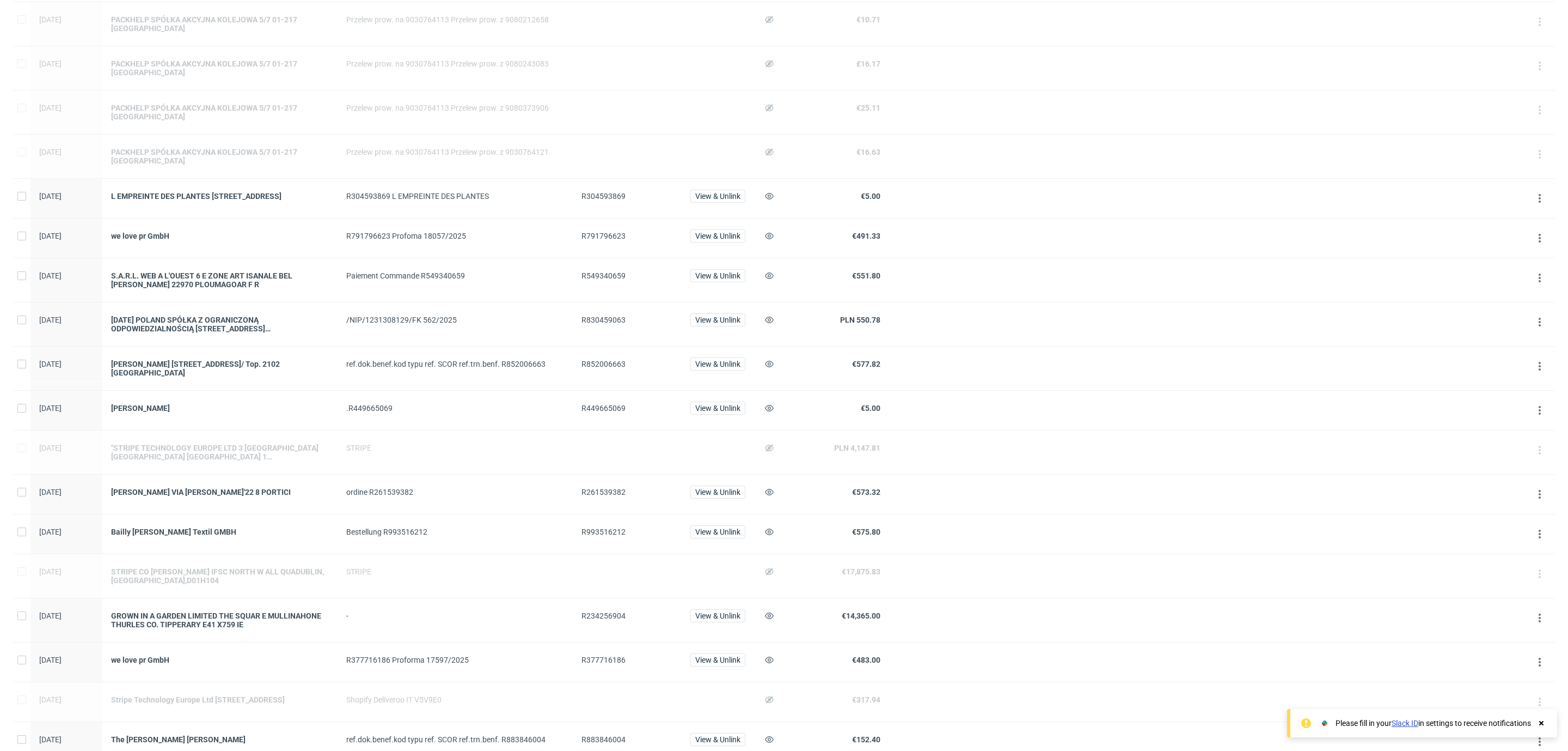
scroll to position [679, 0]
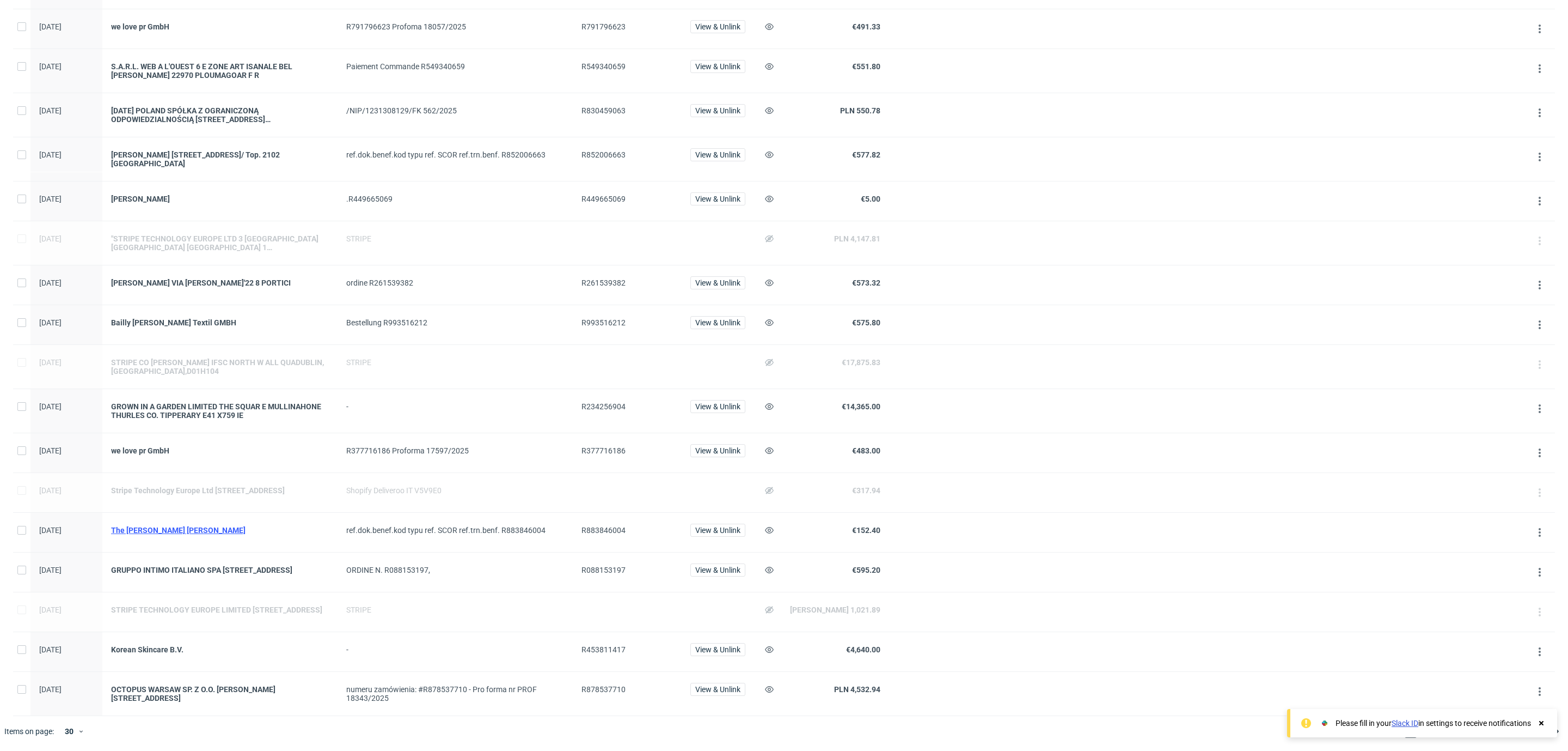
click at [195, 526] on div "The [PERSON_NAME] [PERSON_NAME]" at bounding box center [220, 530] width 218 height 9
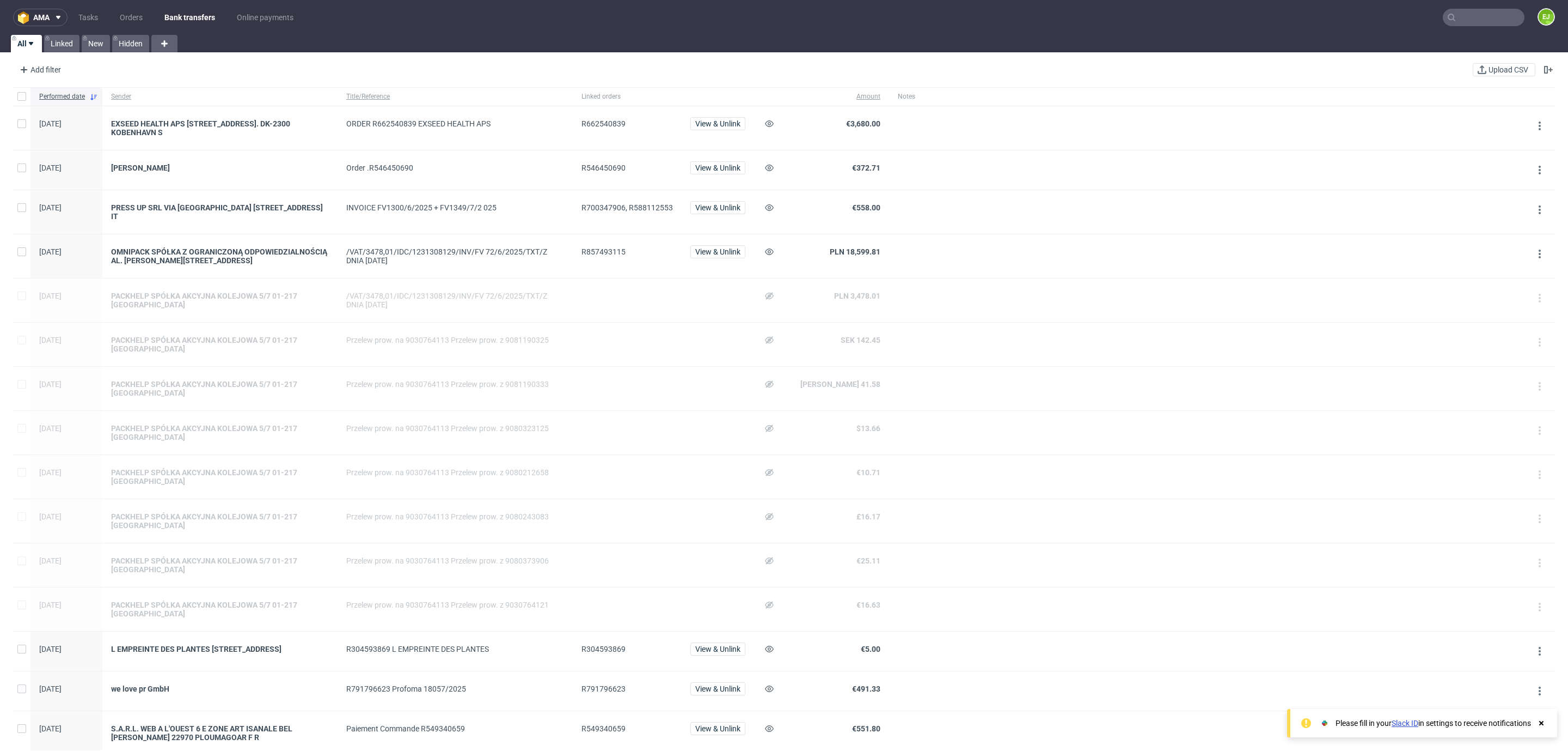
scroll to position [679, 0]
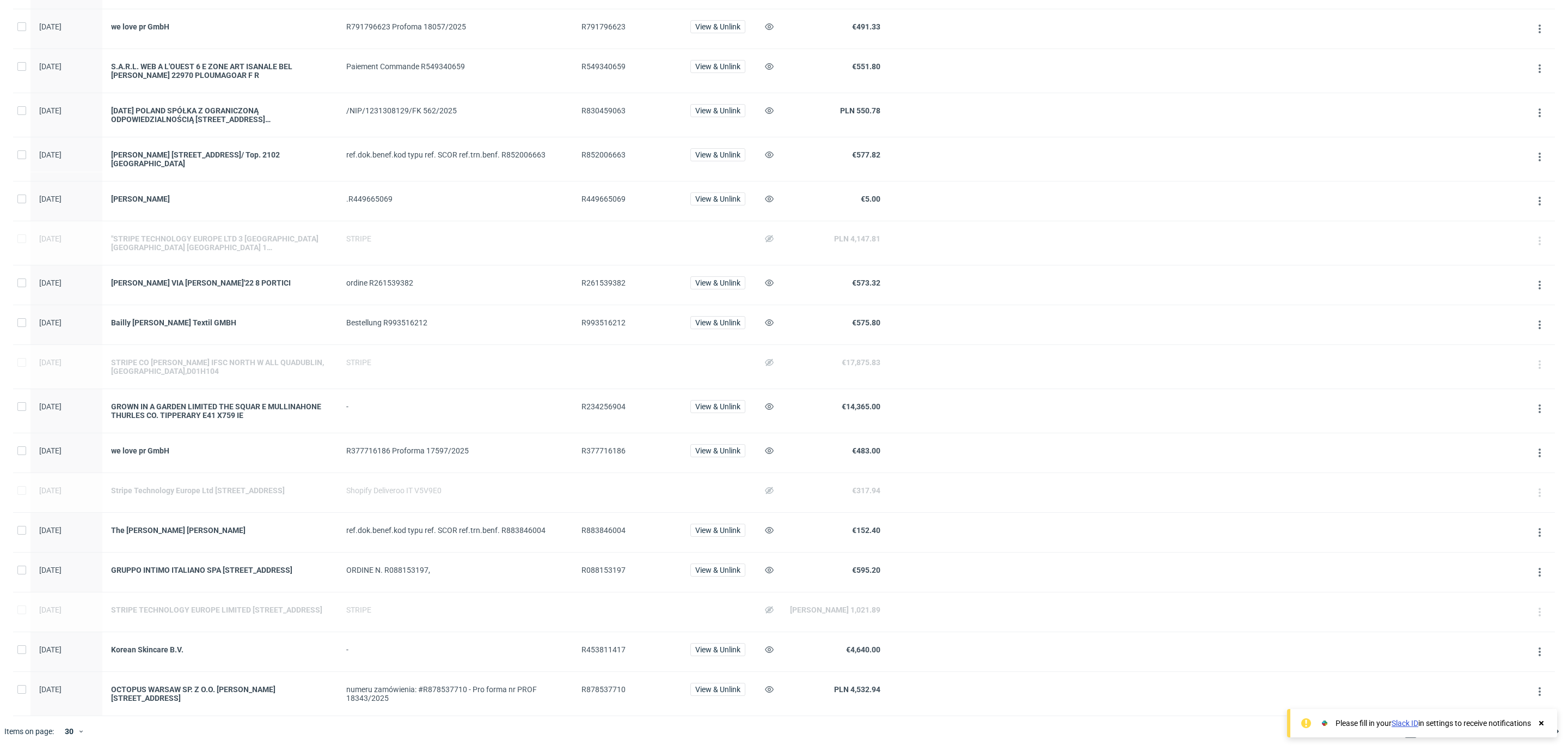
click at [598, 526] on span "R883846004" at bounding box center [604, 530] width 44 height 9
copy span "R883846004"
click at [600, 402] on span "R234256904" at bounding box center [604, 406] width 44 height 9
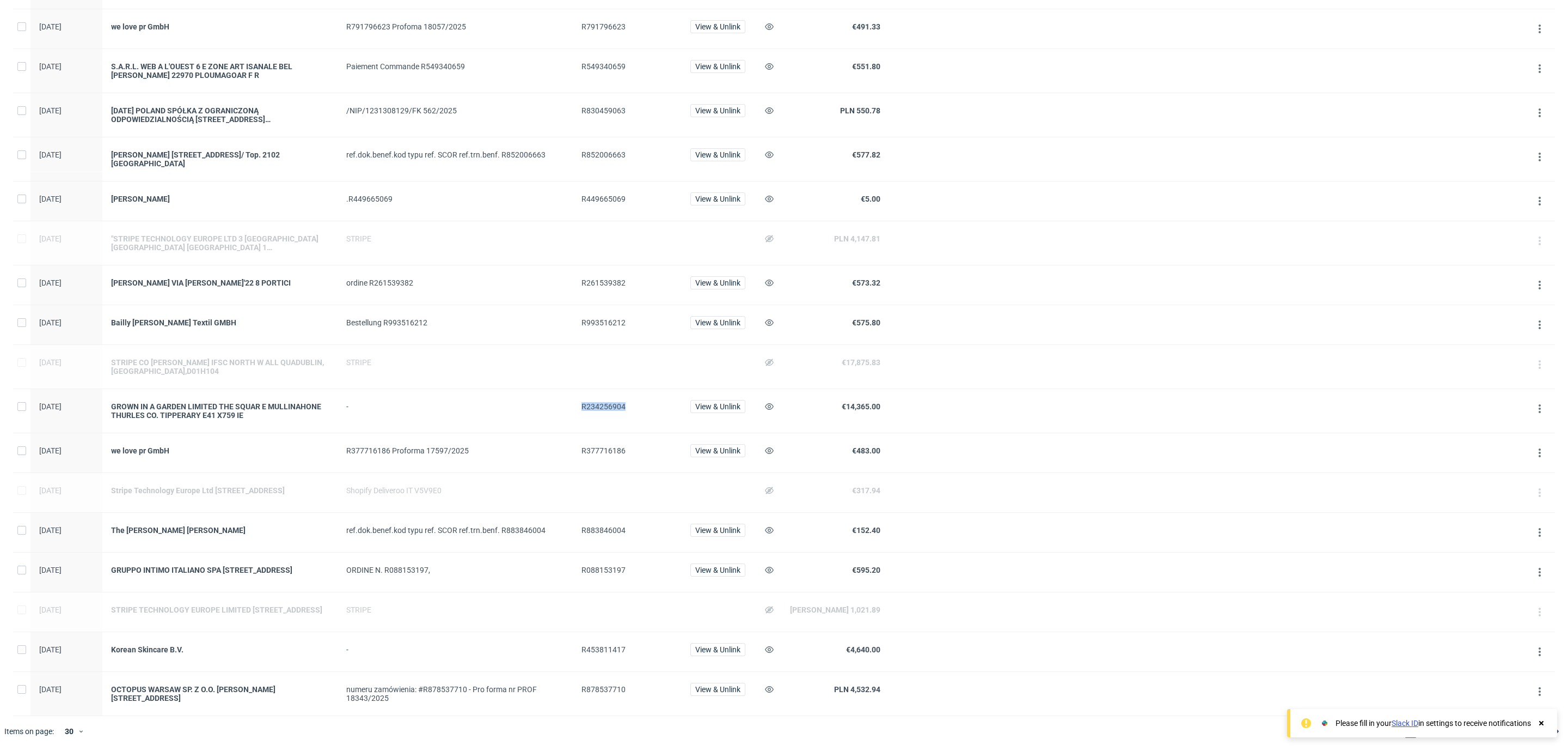
copy span "R234256904"
